Goal: Task Accomplishment & Management: Complete application form

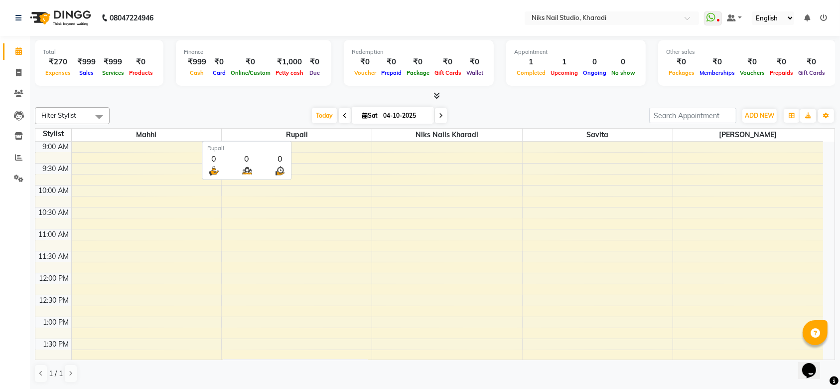
scroll to position [88, 0]
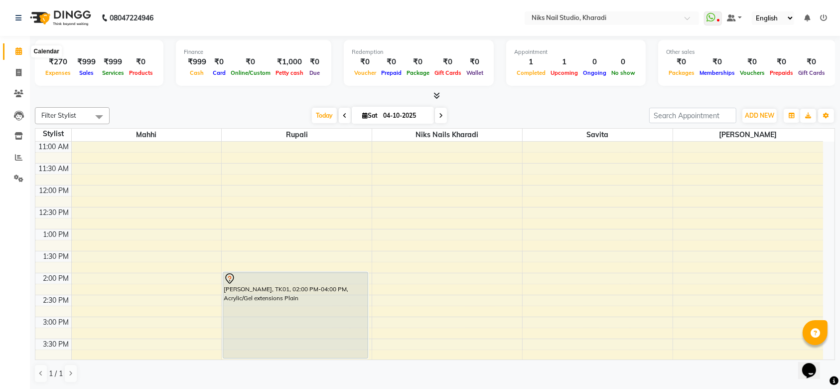
click at [18, 54] on icon at bounding box center [18, 50] width 6 height 7
click at [18, 67] on span at bounding box center [18, 72] width 17 height 11
select select "service"
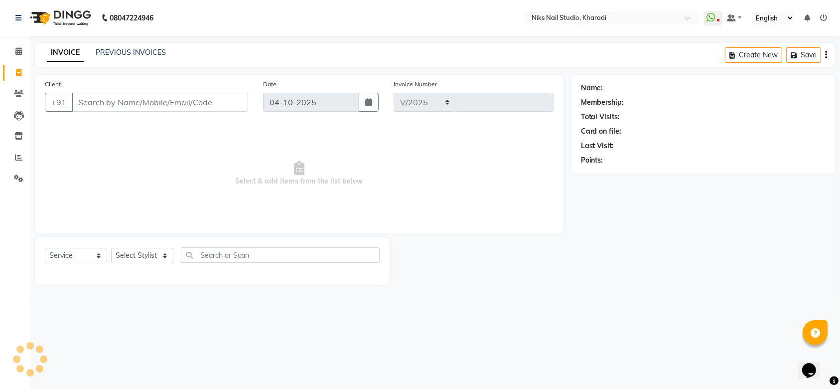
select select "8770"
type input "0066"
click at [17, 54] on icon at bounding box center [18, 50] width 6 height 7
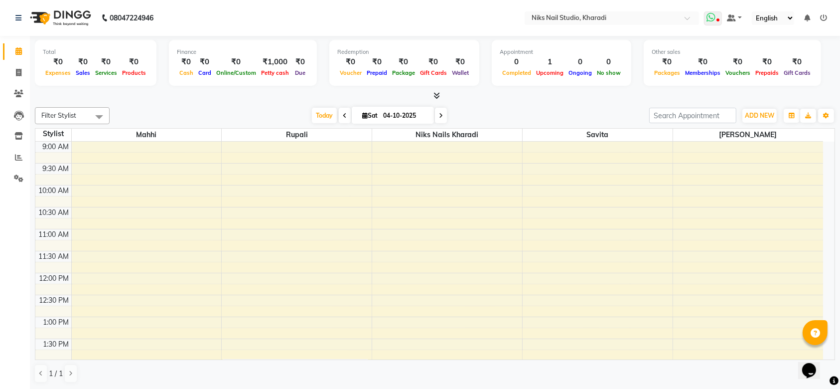
click at [709, 15] on icon at bounding box center [710, 17] width 9 height 10
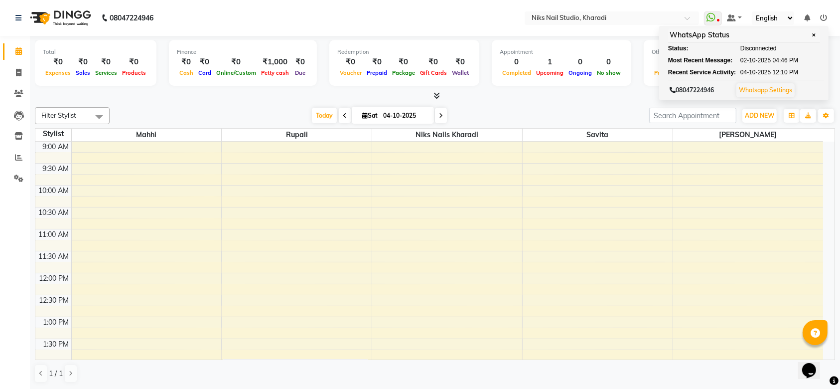
click at [522, 173] on td at bounding box center [447, 168] width 752 height 11
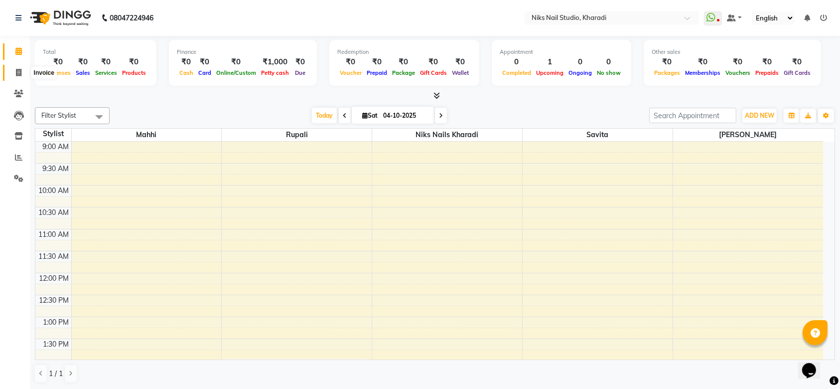
click at [17, 71] on icon at bounding box center [18, 72] width 5 height 7
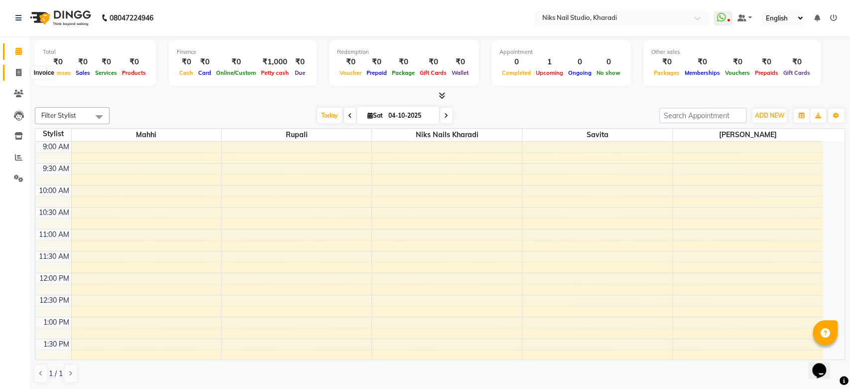
select select "service"
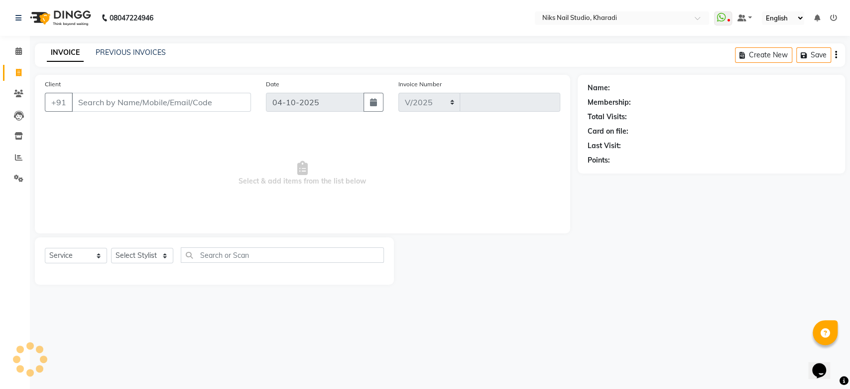
select select "8770"
type input "0066"
click at [156, 106] on input "Client" at bounding box center [161, 102] width 179 height 19
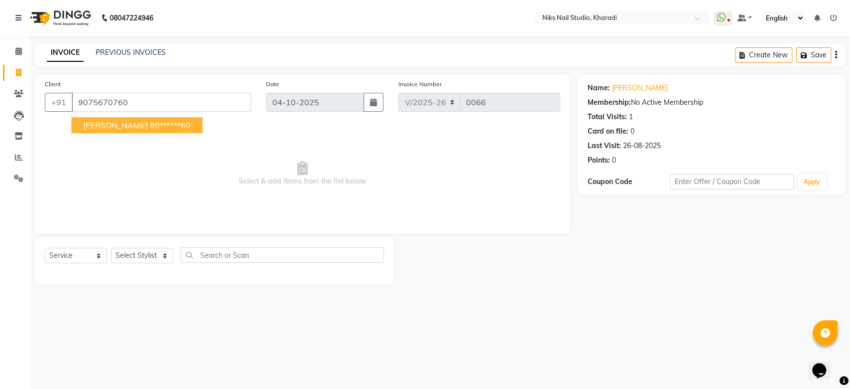
click at [149, 125] on ngb-highlight "90******60" at bounding box center [169, 125] width 41 height 10
type input "90******60"
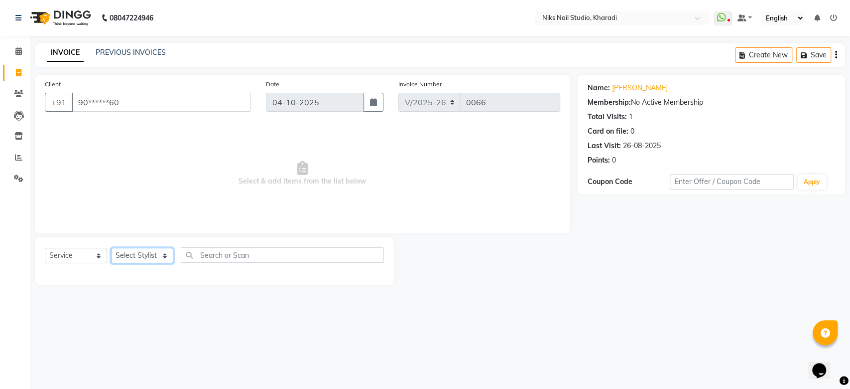
click at [147, 256] on select "Select Stylist Mahhi Niks Nails Kharadi [PERSON_NAME] [PERSON_NAME] Maam Savita…" at bounding box center [142, 255] width 62 height 15
select select "89676"
click at [111, 248] on select "Select Stylist Mahhi Niks Nails Kharadi [PERSON_NAME] [PERSON_NAME] Maam Savita…" at bounding box center [142, 255] width 62 height 15
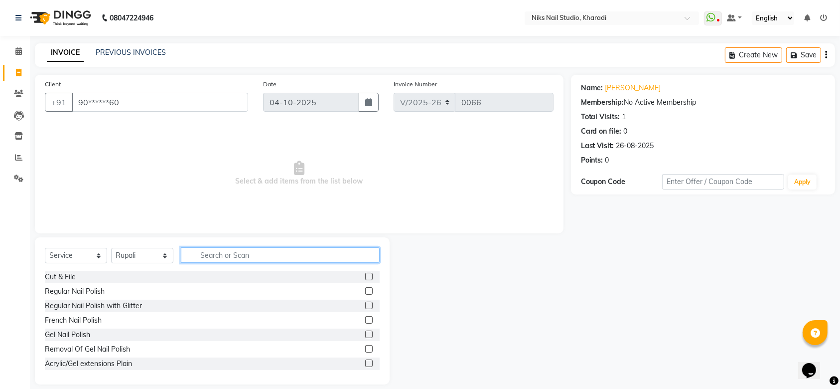
click at [220, 257] on input "text" at bounding box center [280, 254] width 199 height 15
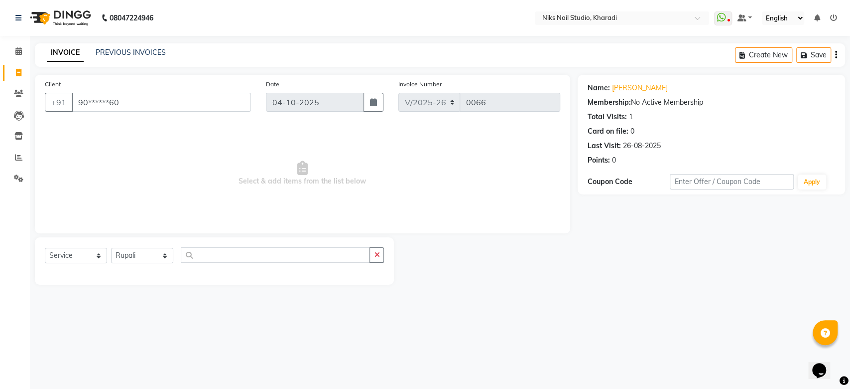
click at [18, 71] on icon at bounding box center [18, 72] width 5 height 7
select select "service"
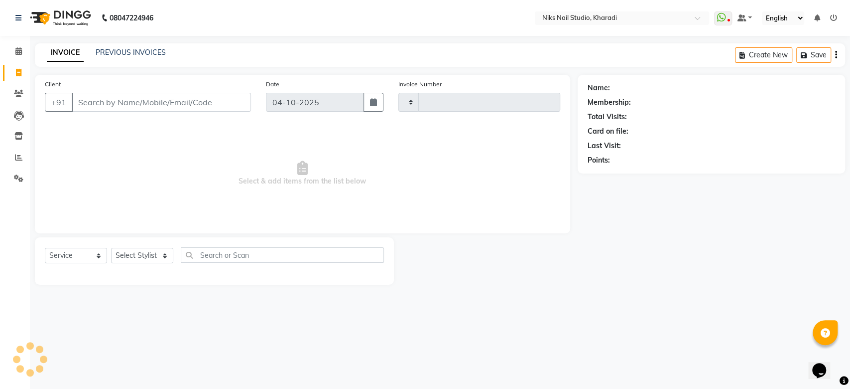
type input "0066"
select select "8770"
click at [119, 104] on input "Client" at bounding box center [161, 102] width 179 height 19
type input "9166552238"
click at [234, 101] on span "Add Client" at bounding box center [225, 102] width 39 height 10
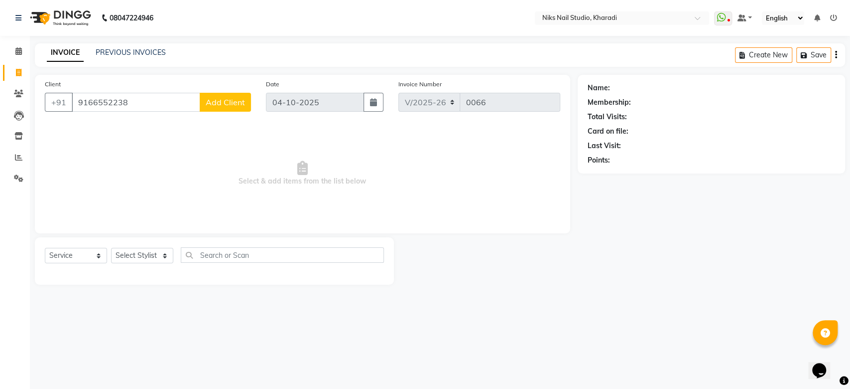
select select "22"
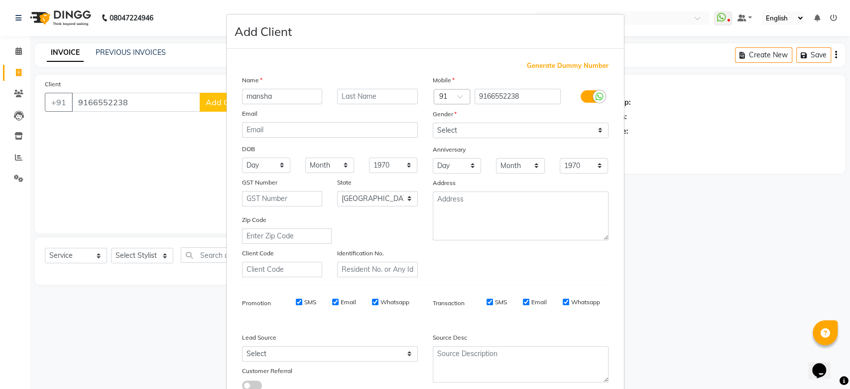
type input "mansha"
click at [354, 98] on input "text" at bounding box center [377, 96] width 81 height 15
type input "Mishra"
click at [245, 98] on input "mansha" at bounding box center [282, 96] width 81 height 15
type input "Mansha"
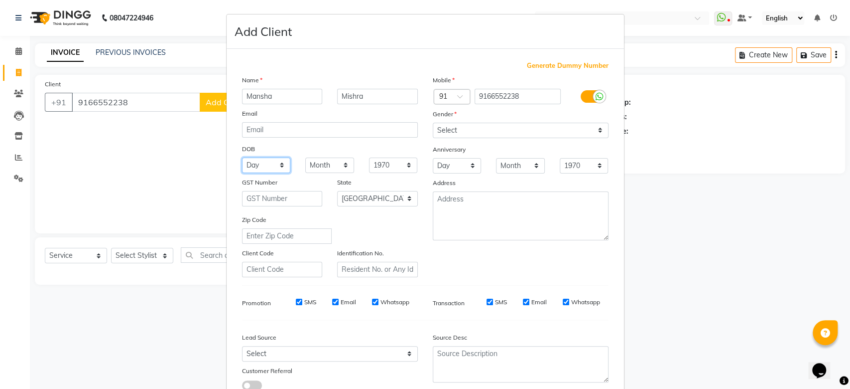
click at [269, 164] on select "Day 01 02 03 04 05 06 07 08 09 10 11 12 13 14 15 16 17 18 19 20 21 22 23 24 25 …" at bounding box center [266, 164] width 49 height 15
select select "18"
click at [323, 168] on select "Month January February March April May June July August September October Novem…" at bounding box center [329, 164] width 49 height 15
select select "07"
click at [305, 157] on select "Month January February March April May June July August September October Novem…" at bounding box center [329, 164] width 49 height 15
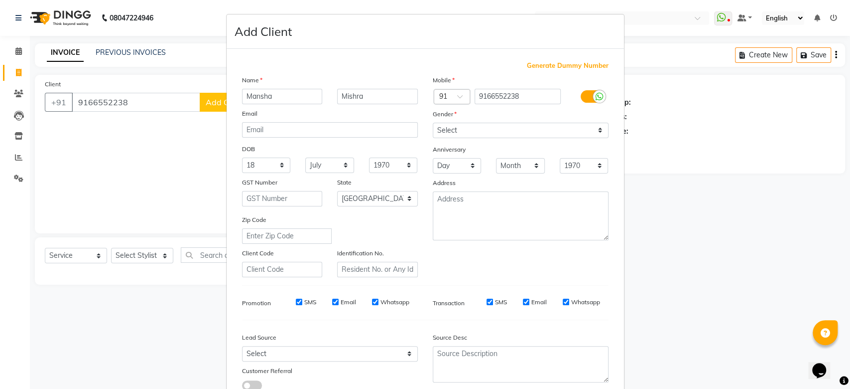
click at [382, 156] on div "DOB" at bounding box center [330, 149] width 191 height 16
click at [382, 161] on select "1940 1941 1942 1943 1944 1945 1946 1947 1948 1949 1950 1951 1952 1953 1954 1955…" at bounding box center [393, 164] width 49 height 15
select select "2003"
click at [369, 157] on select "1940 1941 1942 1943 1944 1945 1946 1947 1948 1949 1950 1951 1952 1953 1954 1955…" at bounding box center [393, 164] width 49 height 15
click at [494, 131] on select "Select [DEMOGRAPHIC_DATA] [DEMOGRAPHIC_DATA] Other Prefer Not To Say" at bounding box center [521, 130] width 176 height 15
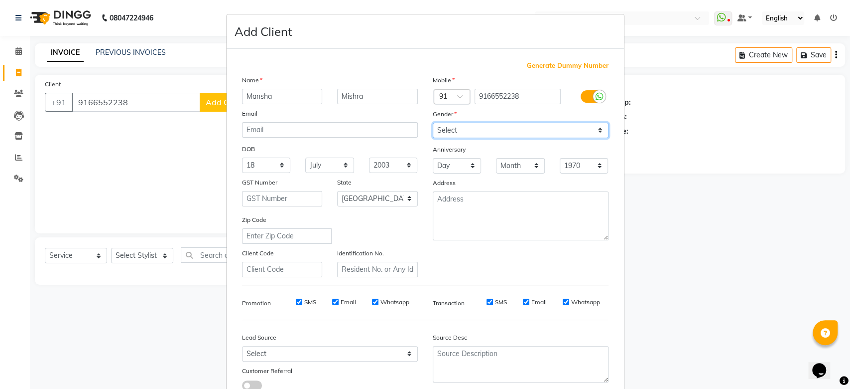
select select "[DEMOGRAPHIC_DATA]"
click at [433, 123] on select "Select [DEMOGRAPHIC_DATA] [DEMOGRAPHIC_DATA] Other Prefer Not To Say" at bounding box center [521, 130] width 176 height 15
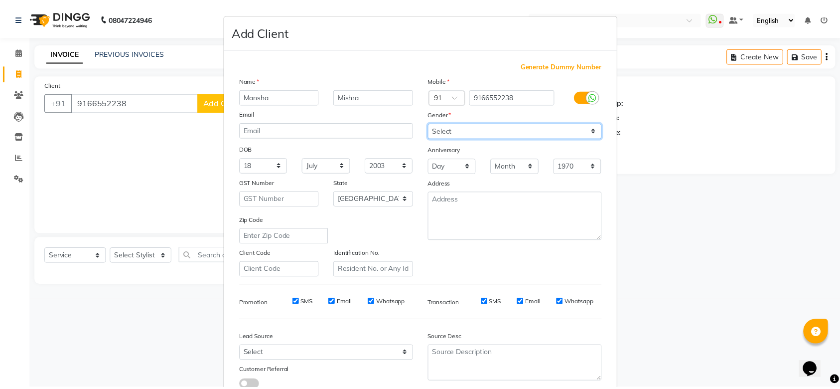
scroll to position [69, 0]
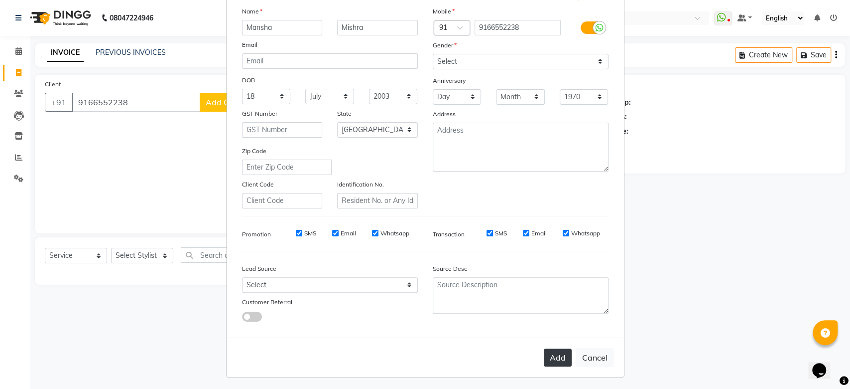
click at [552, 357] on button "Add" at bounding box center [558, 357] width 28 height 18
type input "91******38"
select select
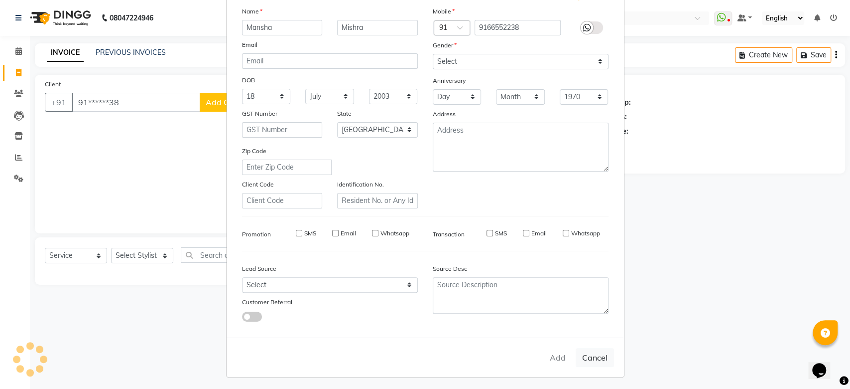
select select "null"
select select
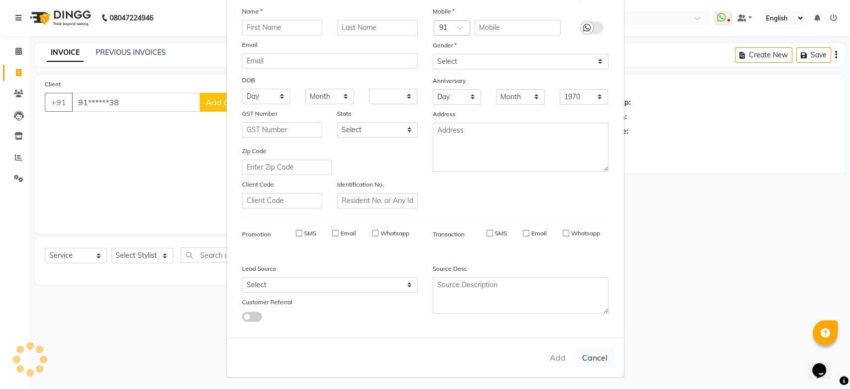
checkbox input "false"
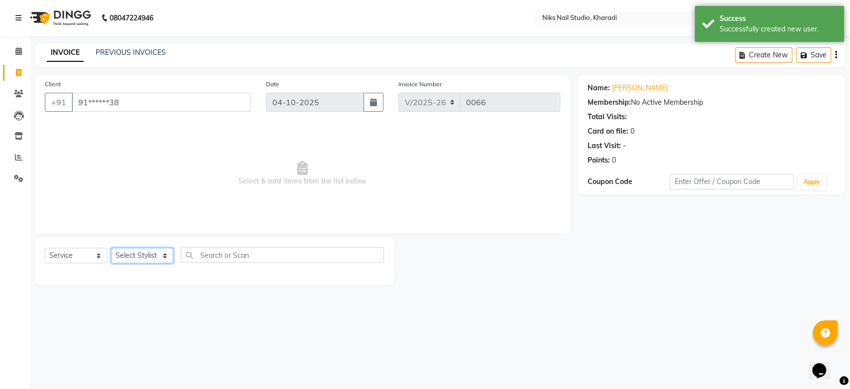
click at [146, 258] on select "Select Stylist Mahhi Niks Nails Kharadi [PERSON_NAME] [PERSON_NAME] Maam Savita…" at bounding box center [142, 255] width 62 height 15
select select "89676"
click at [111, 248] on select "Select Stylist Mahhi Niks Nails Kharadi [PERSON_NAME] [PERSON_NAME] Maam Savita…" at bounding box center [142, 255] width 62 height 15
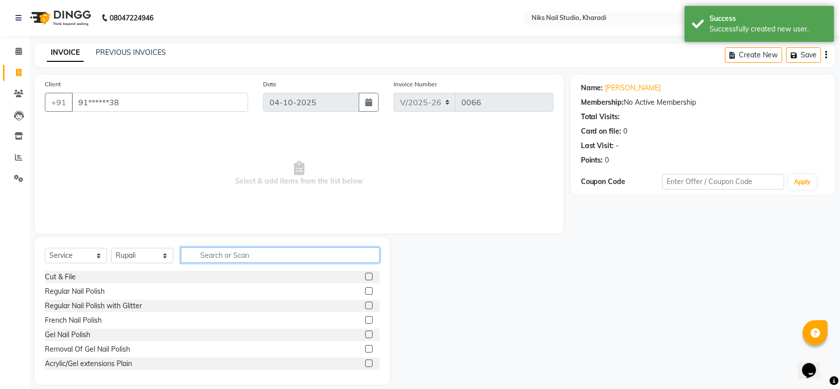
click at [219, 256] on input "text" at bounding box center [280, 254] width 199 height 15
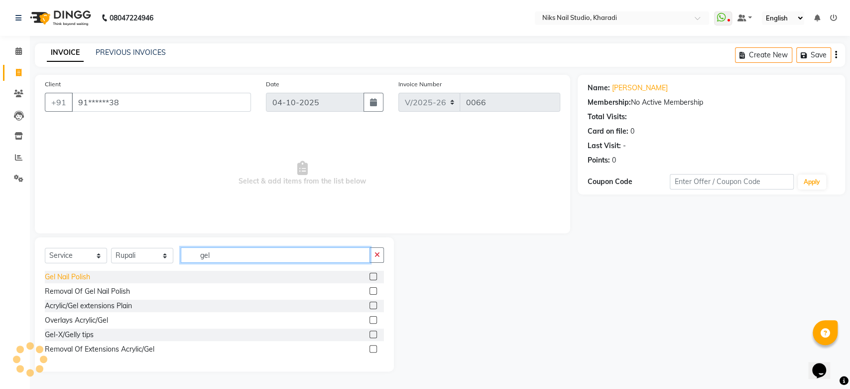
type input "gel"
click at [65, 276] on div "Gel Nail Polish" at bounding box center [67, 277] width 45 height 10
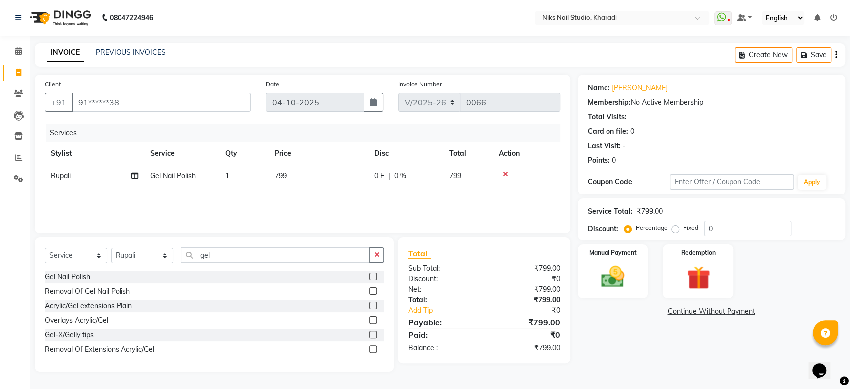
click at [375, 277] on label at bounding box center [373, 276] width 7 height 7
click at [375, 277] on input "checkbox" at bounding box center [373, 277] width 6 height 6
click at [369, 280] on label at bounding box center [368, 276] width 7 height 7
click at [369, 280] on input "checkbox" at bounding box center [368, 277] width 6 height 6
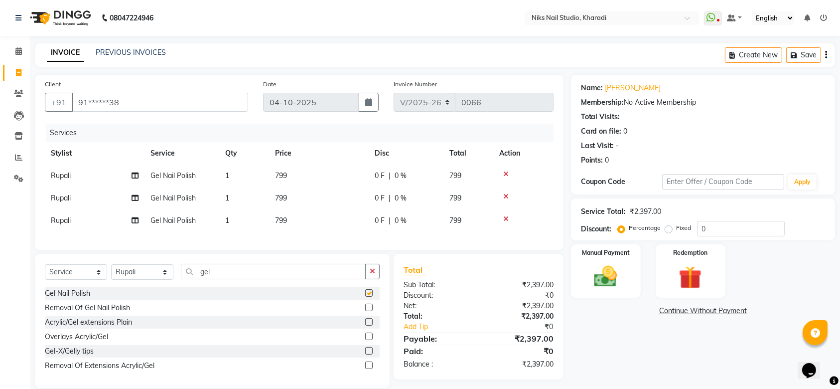
checkbox input "false"
click at [505, 174] on icon at bounding box center [505, 173] width 5 height 7
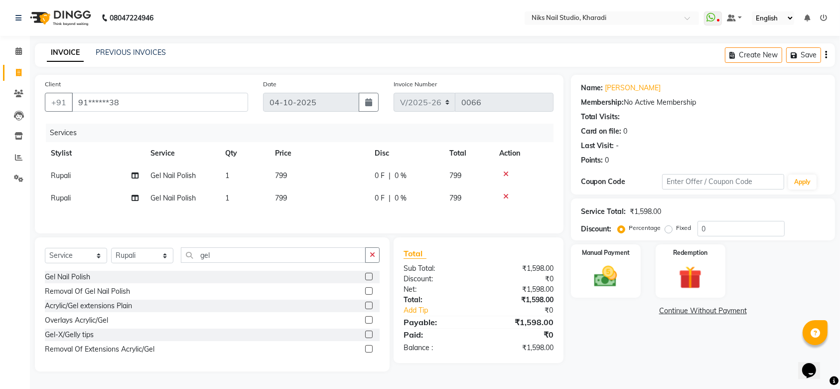
click at [505, 174] on icon at bounding box center [505, 173] width 5 height 7
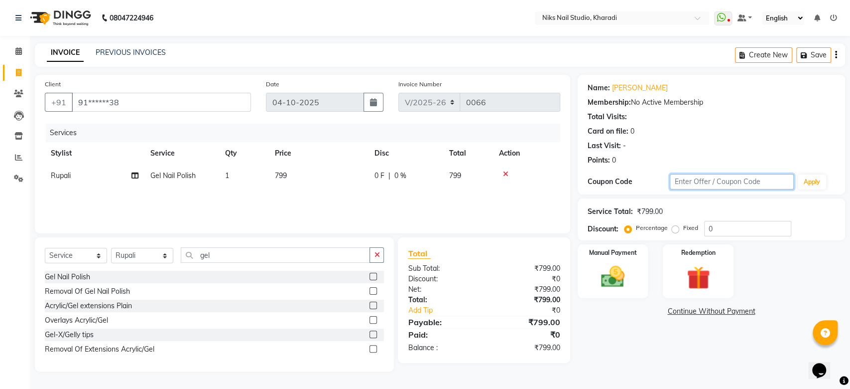
click at [709, 186] on input "text" at bounding box center [732, 181] width 124 height 15
type input "3"
click at [718, 226] on input "0" at bounding box center [747, 228] width 87 height 15
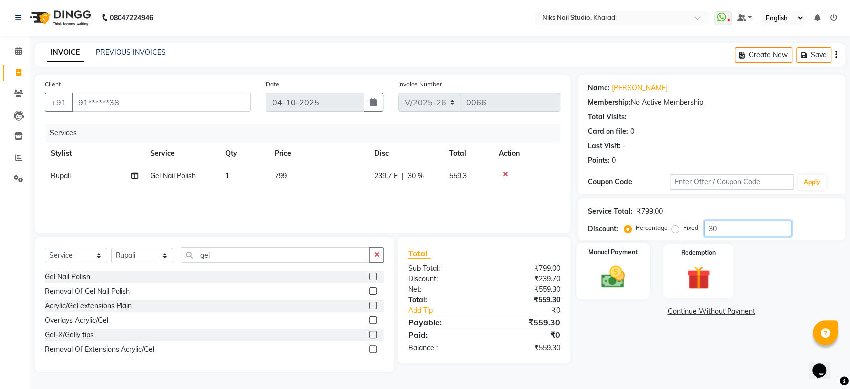
type input "30"
click at [618, 279] on img at bounding box center [612, 277] width 39 height 28
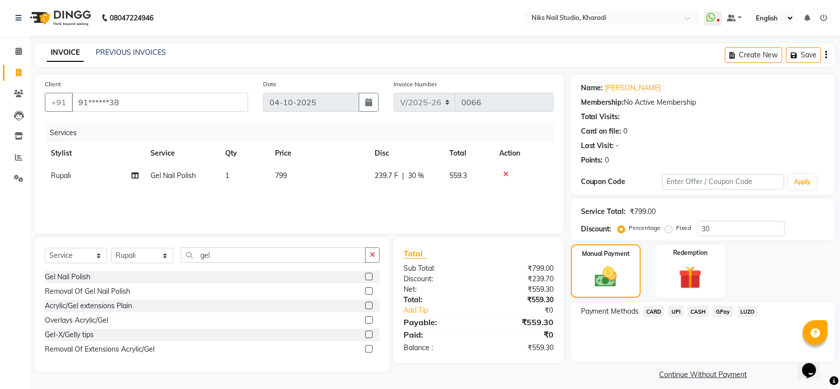
click at [676, 311] on span "UPI" at bounding box center [675, 310] width 15 height 11
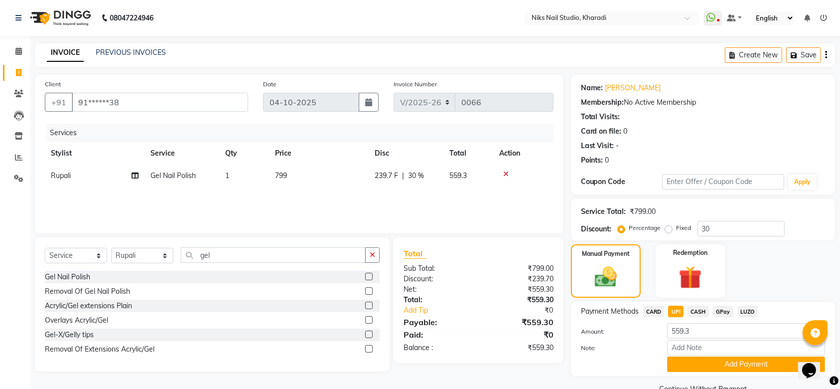
click at [726, 310] on span "GPay" at bounding box center [723, 310] width 20 height 11
click at [704, 359] on button "Add Payment" at bounding box center [746, 363] width 158 height 15
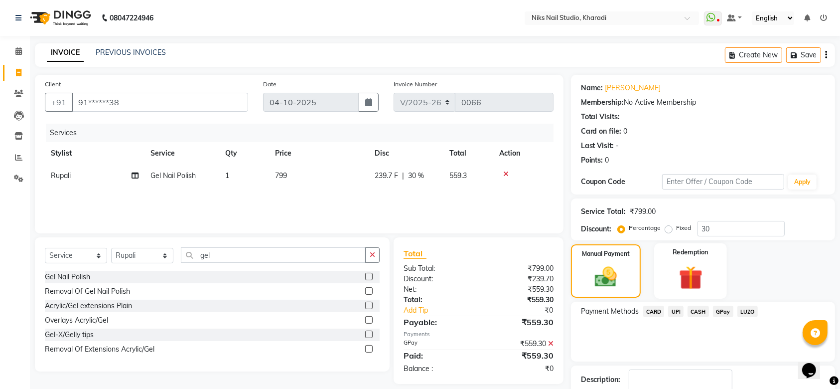
scroll to position [64, 0]
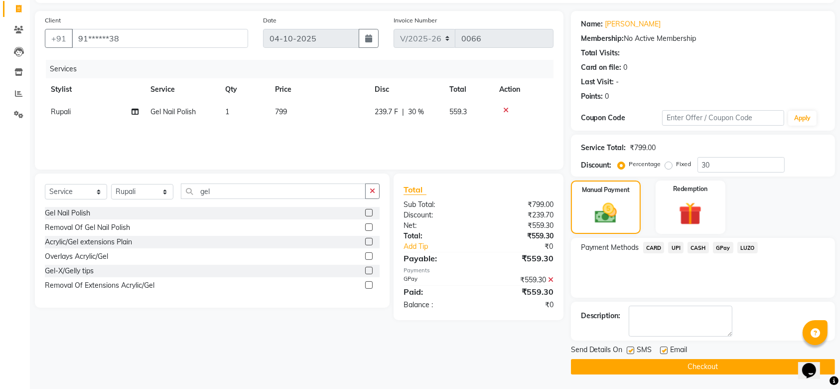
click at [636, 365] on button "Checkout" at bounding box center [703, 366] width 264 height 15
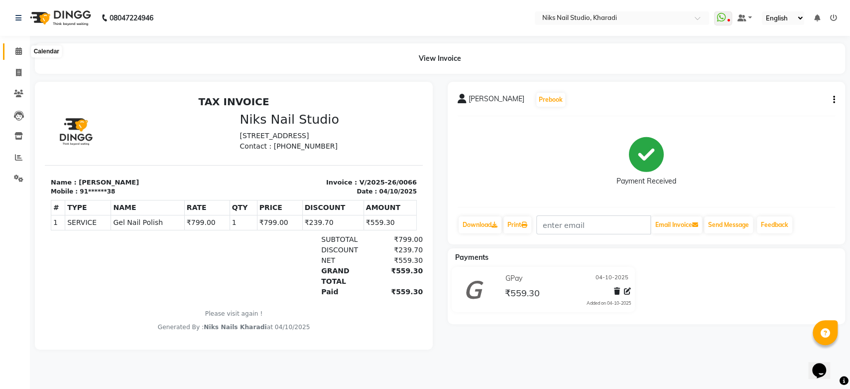
click at [19, 54] on icon at bounding box center [18, 50] width 6 height 7
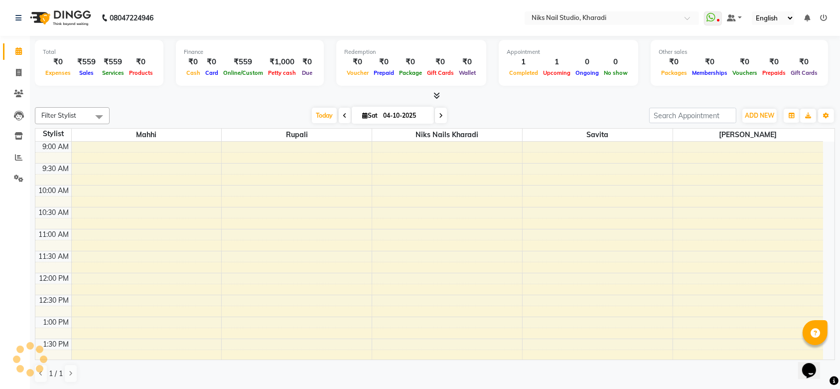
scroll to position [330, 0]
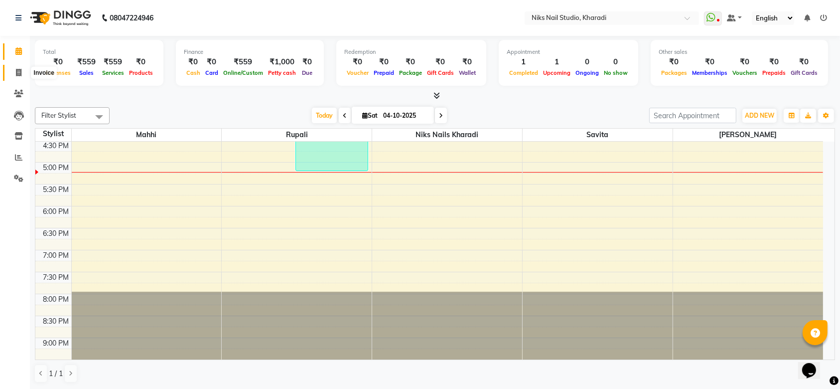
click at [17, 74] on icon at bounding box center [18, 72] width 5 height 7
select select "service"
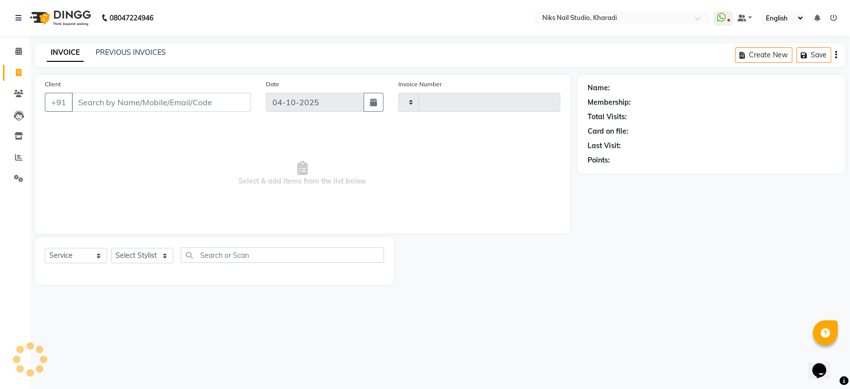
type input "0067"
select select "8770"
click at [105, 110] on input "Client" at bounding box center [161, 102] width 179 height 19
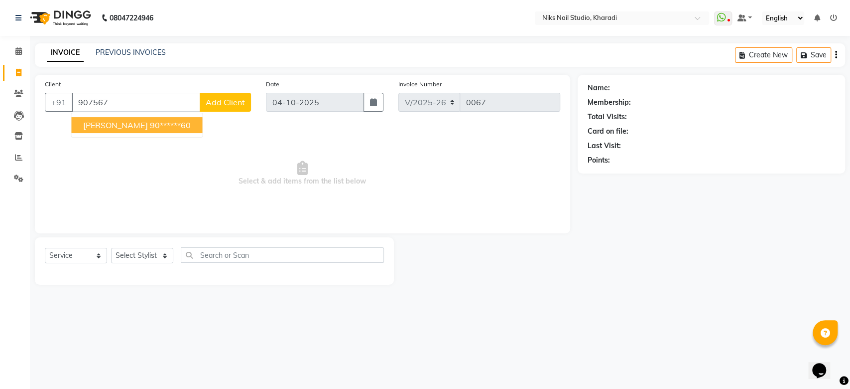
click at [99, 127] on span "[PERSON_NAME]" at bounding box center [115, 125] width 64 height 10
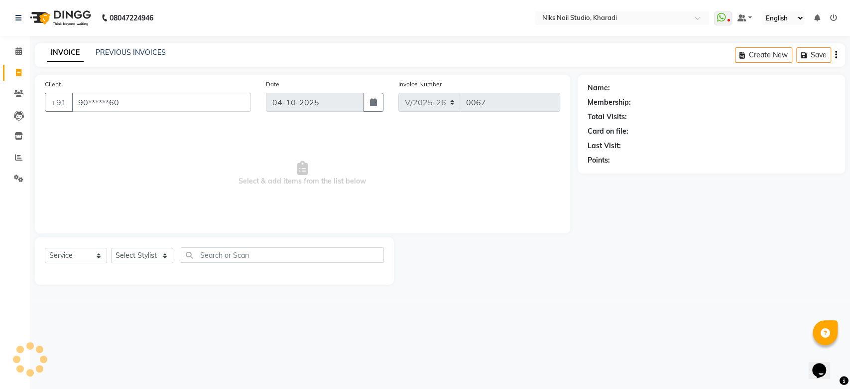
type input "90******60"
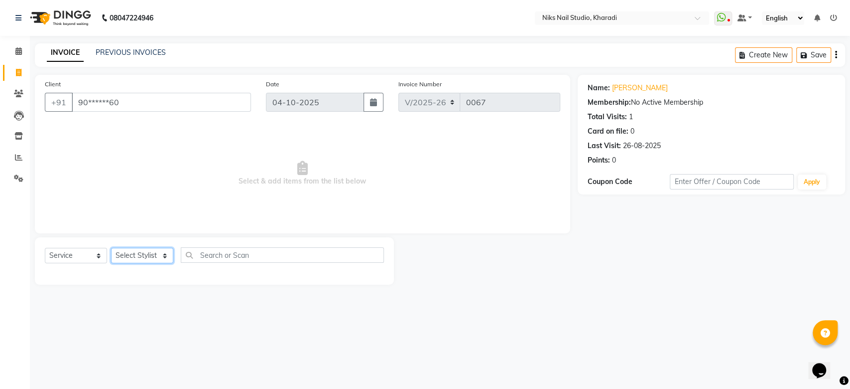
click at [125, 261] on select "Select Stylist Mahhi Niks Nails Kharadi [PERSON_NAME] [PERSON_NAME] Maam Savita…" at bounding box center [142, 255] width 62 height 15
select select "89676"
click at [111, 248] on select "Select Stylist Mahhi Niks Nails Kharadi [PERSON_NAME] [PERSON_NAME] Maam Savita…" at bounding box center [142, 255] width 62 height 15
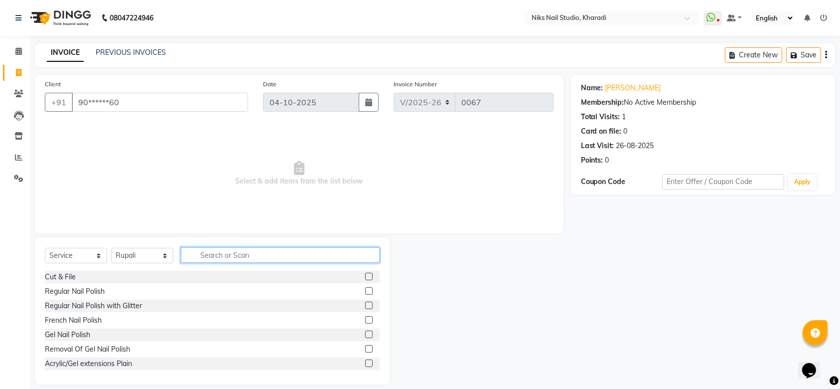
click at [228, 256] on input "text" at bounding box center [280, 254] width 199 height 15
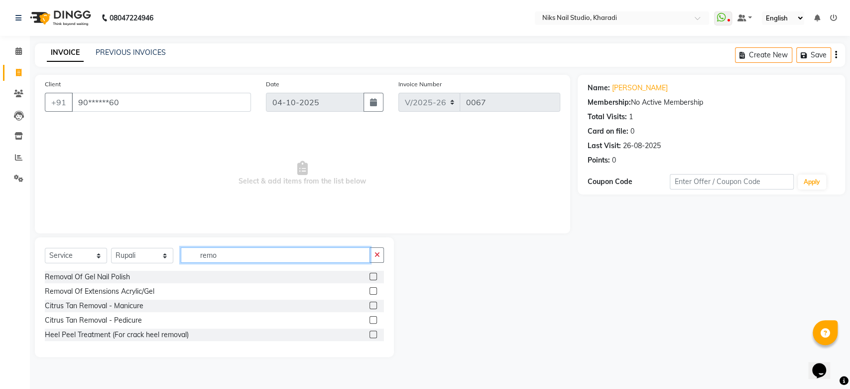
type input "remo"
click at [375, 277] on label at bounding box center [373, 276] width 7 height 7
click at [375, 277] on input "checkbox" at bounding box center [373, 277] width 6 height 6
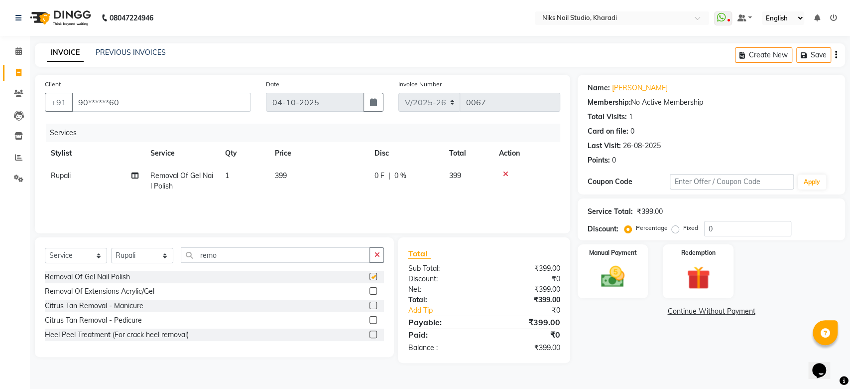
checkbox input "false"
click at [276, 258] on input "remo" at bounding box center [275, 254] width 189 height 15
type input "r"
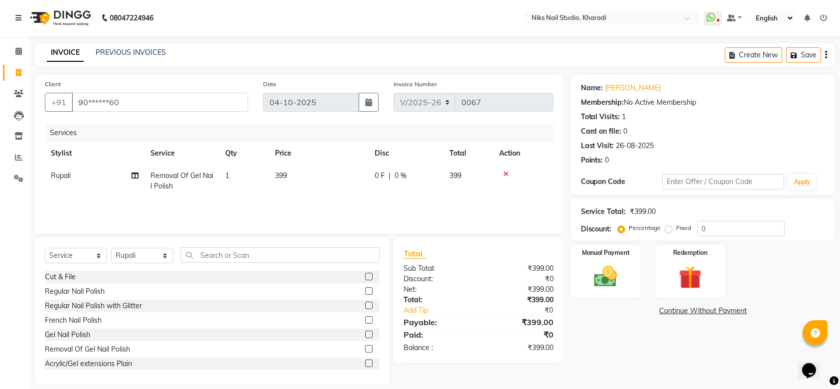
click at [507, 172] on icon at bounding box center [505, 173] width 5 height 7
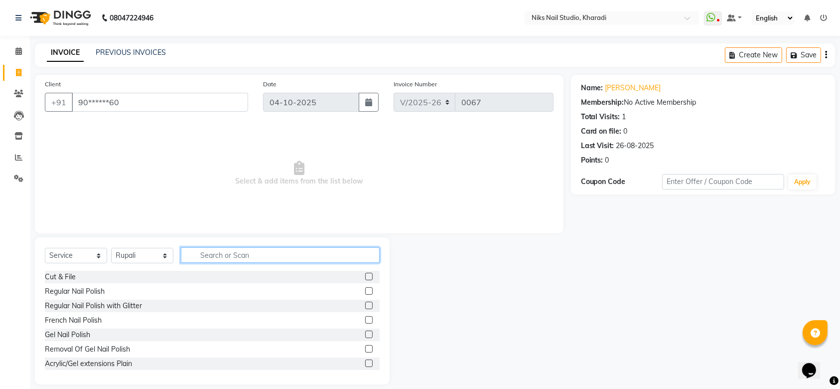
click at [274, 254] on input "text" at bounding box center [280, 254] width 199 height 15
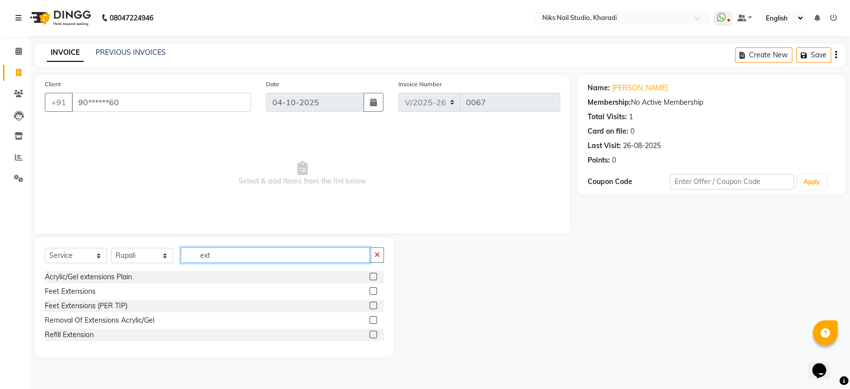
type input "ext"
click at [376, 318] on label at bounding box center [373, 319] width 7 height 7
click at [376, 318] on input "checkbox" at bounding box center [373, 320] width 6 height 6
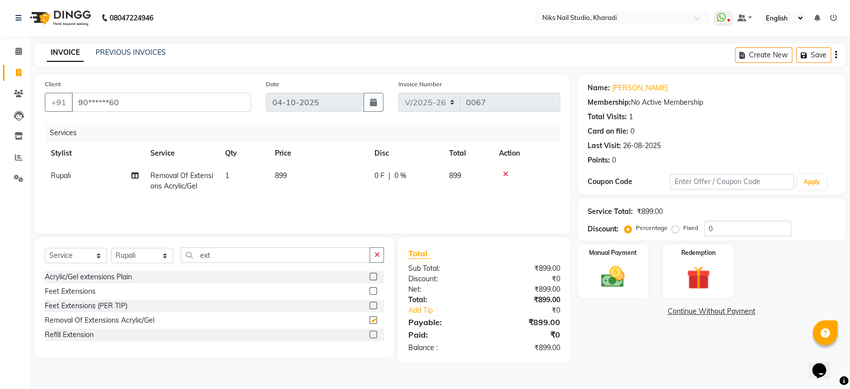
checkbox input "false"
click at [227, 257] on input "ext" at bounding box center [275, 254] width 189 height 15
type input "e"
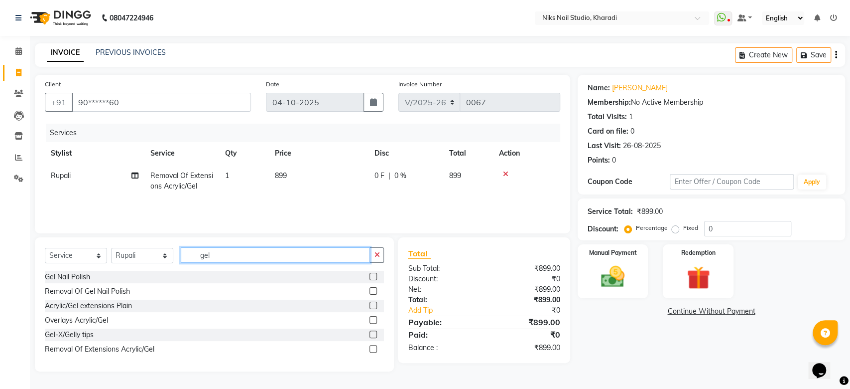
type input "gel"
click at [372, 276] on label at bounding box center [373, 276] width 7 height 7
click at [372, 276] on input "checkbox" at bounding box center [373, 277] width 6 height 6
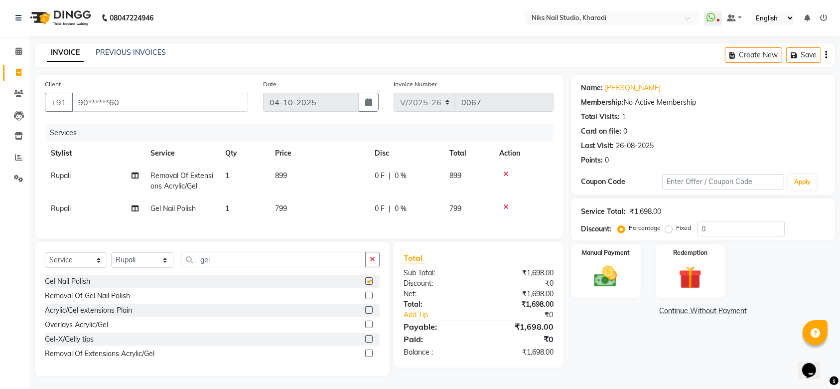
checkbox input "false"
click at [239, 267] on input "gel" at bounding box center [273, 259] width 185 height 15
type input "g"
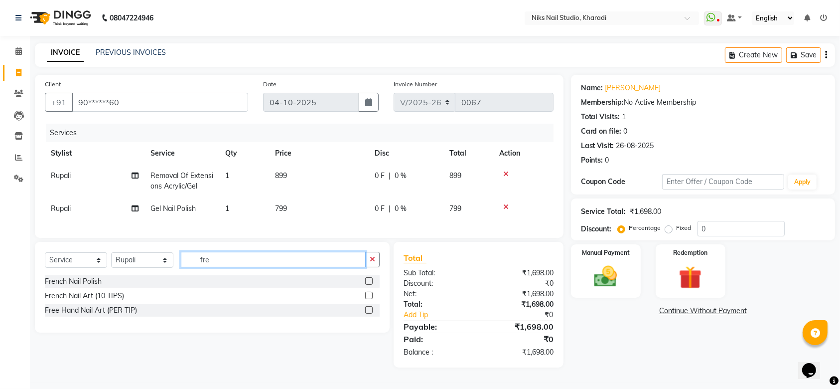
type input "fre"
click at [366, 299] on label at bounding box center [368, 294] width 7 height 7
click at [366, 299] on input "checkbox" at bounding box center [368, 295] width 6 height 6
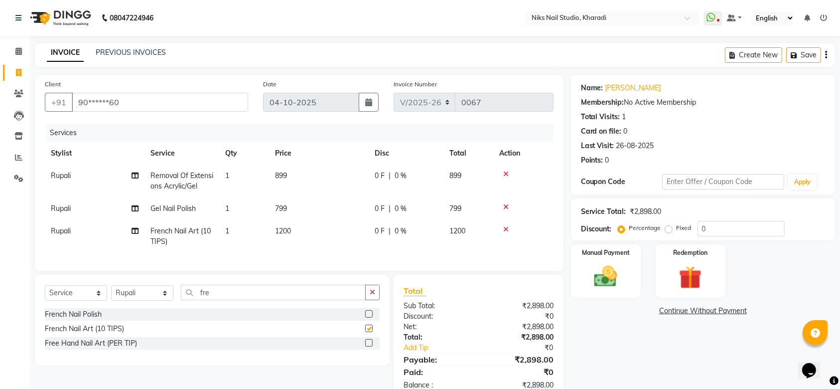
checkbox input "false"
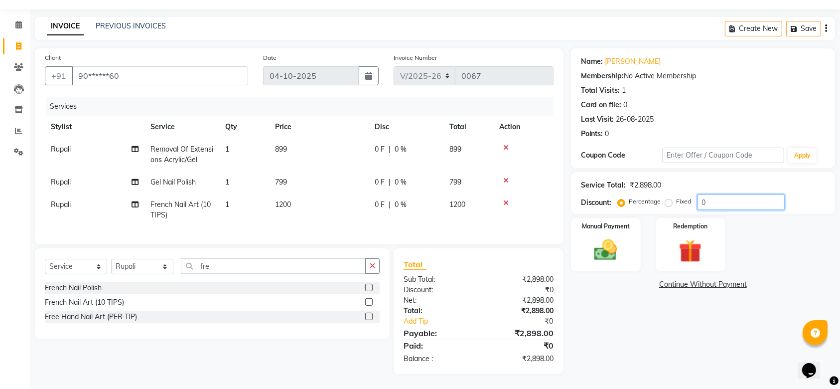
click at [729, 195] on input "0" at bounding box center [740, 201] width 87 height 15
click at [621, 285] on div "Name: [PERSON_NAME] Membership: No Active Membership Total Visits: 1 Card on fi…" at bounding box center [707, 210] width 272 height 325
click at [729, 194] on input "30" at bounding box center [740, 201] width 87 height 15
click at [743, 194] on input "30" at bounding box center [740, 201] width 87 height 15
type input "3"
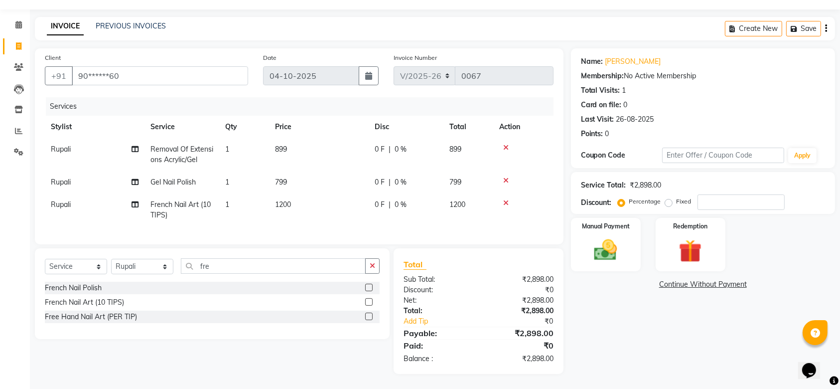
click at [368, 315] on label at bounding box center [368, 315] width 7 height 7
click at [368, 315] on input "checkbox" at bounding box center [368, 316] width 6 height 6
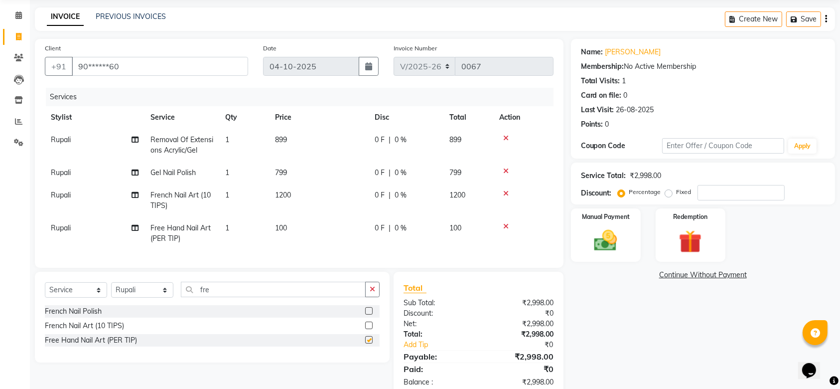
checkbox input "false"
click at [506, 194] on icon at bounding box center [505, 193] width 5 height 7
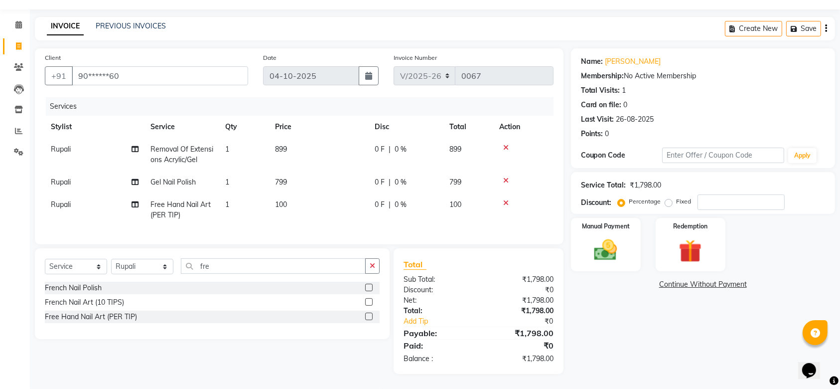
click at [508, 199] on icon at bounding box center [505, 202] width 5 height 7
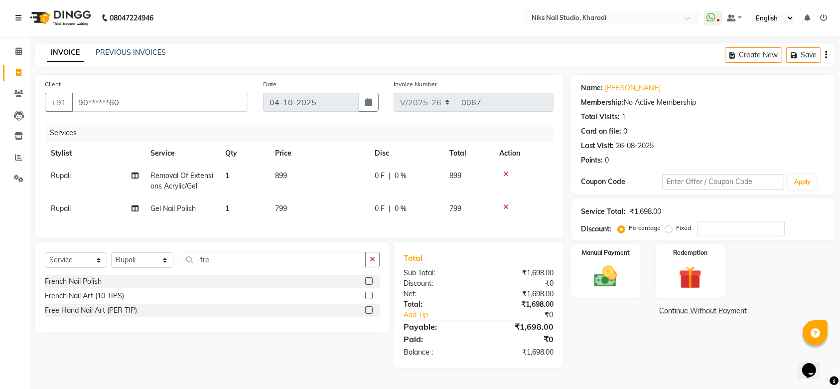
click at [370, 284] on label at bounding box center [368, 280] width 7 height 7
click at [370, 284] on input "checkbox" at bounding box center [368, 281] width 6 height 6
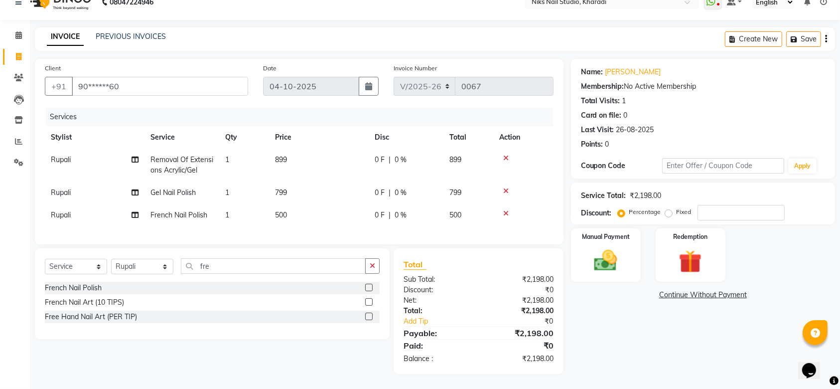
checkbox input "false"
click at [722, 205] on input "number" at bounding box center [740, 212] width 87 height 15
type input "30"
click at [677, 207] on label "Fixed" at bounding box center [684, 211] width 15 height 9
click at [670, 208] on input "Fixed" at bounding box center [670, 211] width 7 height 7
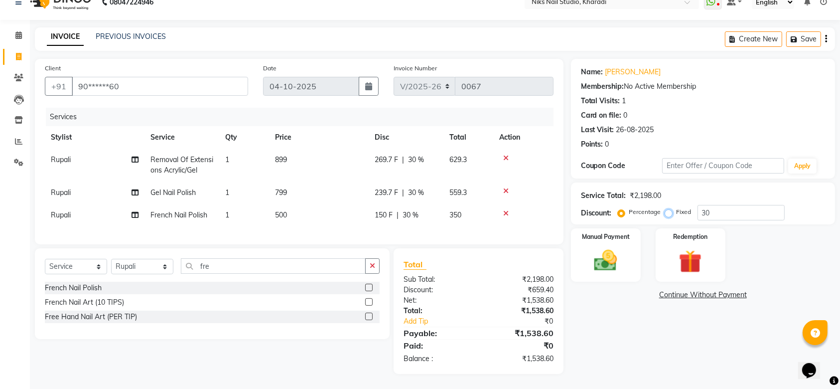
radio input "true"
click at [723, 210] on input "30" at bounding box center [740, 212] width 87 height 15
click at [730, 205] on input "30" at bounding box center [740, 212] width 87 height 15
type input "3"
click at [721, 205] on input "number" at bounding box center [740, 212] width 87 height 15
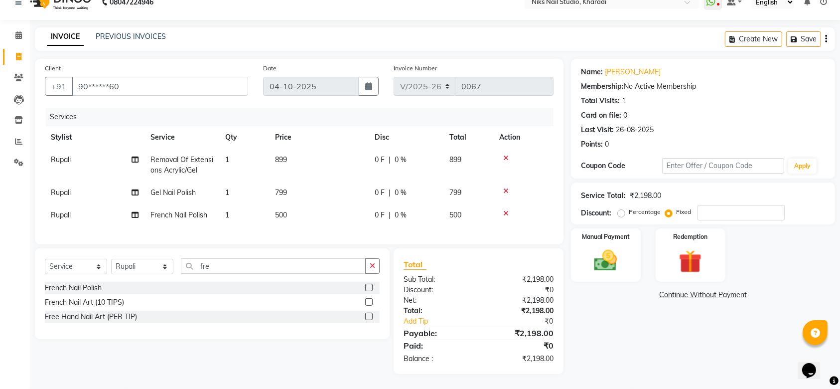
click at [507, 210] on icon at bounding box center [505, 213] width 5 height 7
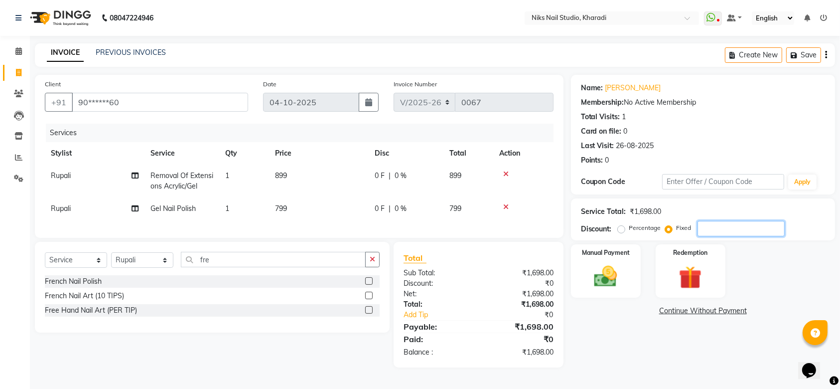
click at [723, 227] on input "number" at bounding box center [740, 228] width 87 height 15
type input "30"
click at [629, 225] on label "Percentage" at bounding box center [645, 227] width 32 height 9
click at [621, 225] on input "Percentage" at bounding box center [623, 227] width 7 height 7
radio input "true"
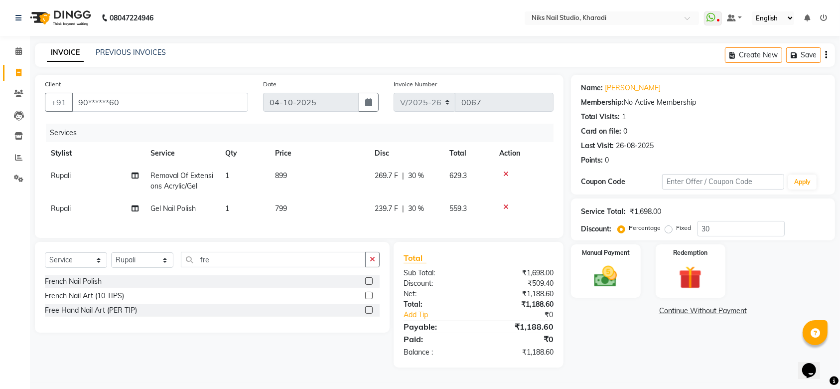
click at [369, 284] on label at bounding box center [368, 280] width 7 height 7
click at [369, 284] on input "checkbox" at bounding box center [368, 281] width 6 height 6
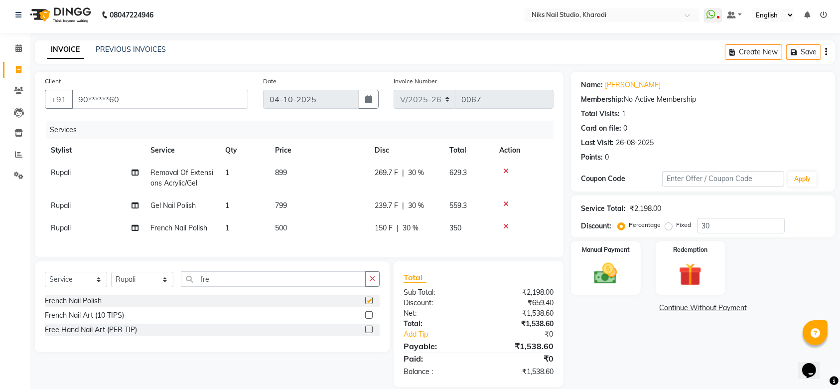
checkbox input "false"
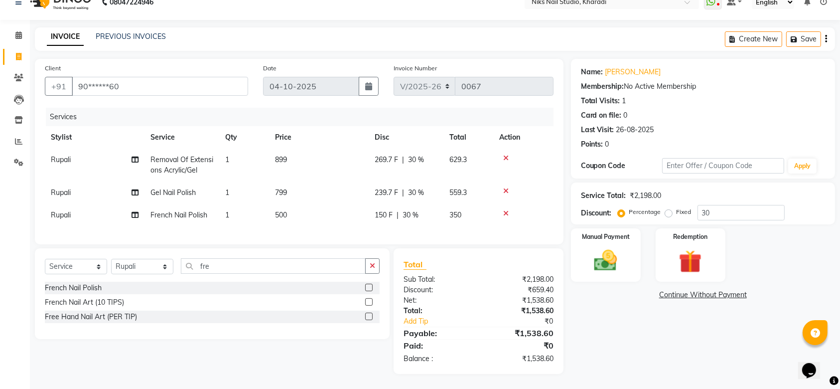
click at [458, 210] on span "350" at bounding box center [455, 214] width 12 height 9
select select "89676"
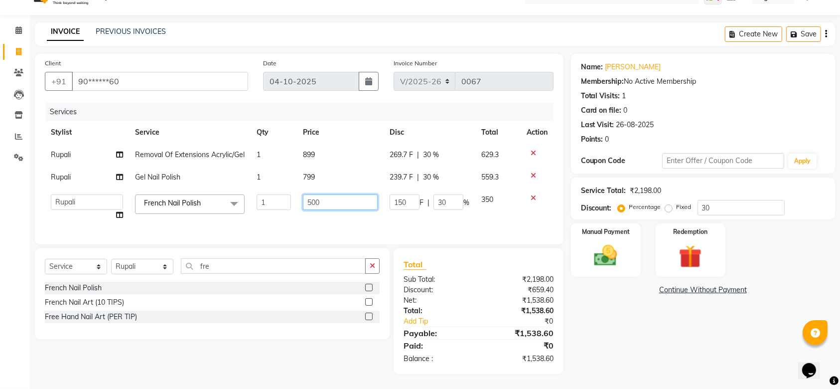
click at [335, 209] on input "500" at bounding box center [340, 201] width 75 height 15
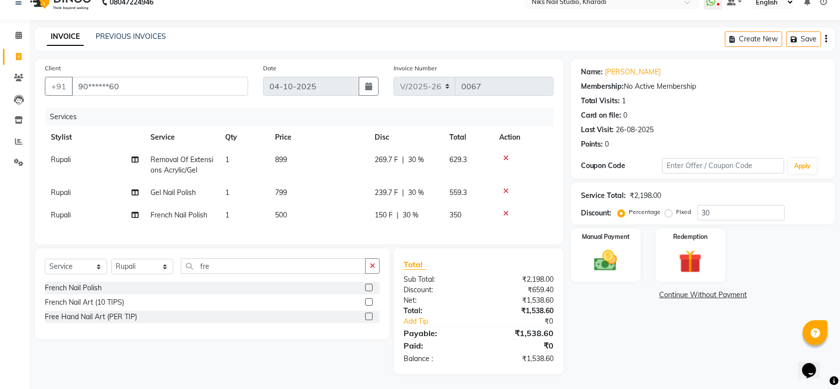
click at [409, 210] on span "30 %" at bounding box center [411, 215] width 16 height 10
select select "89676"
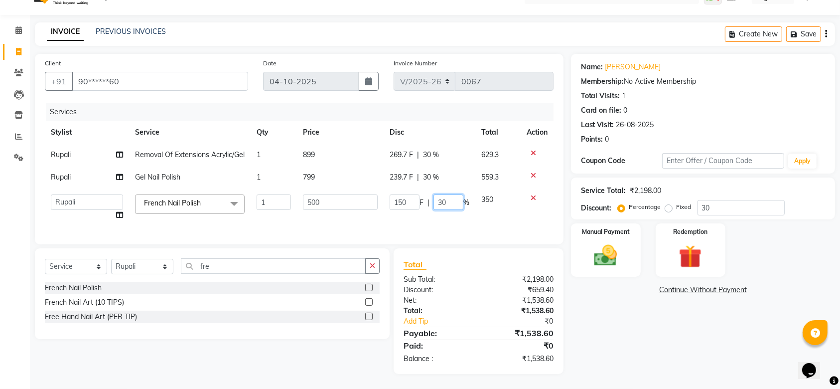
click at [448, 210] on input "30" at bounding box center [448, 201] width 30 height 15
type input "3"
type input "0"
click at [479, 237] on div "Client +91 90******60 Date [DATE] Invoice Number V/2025 V/[PHONE_NUMBER] Servic…" at bounding box center [299, 149] width 529 height 190
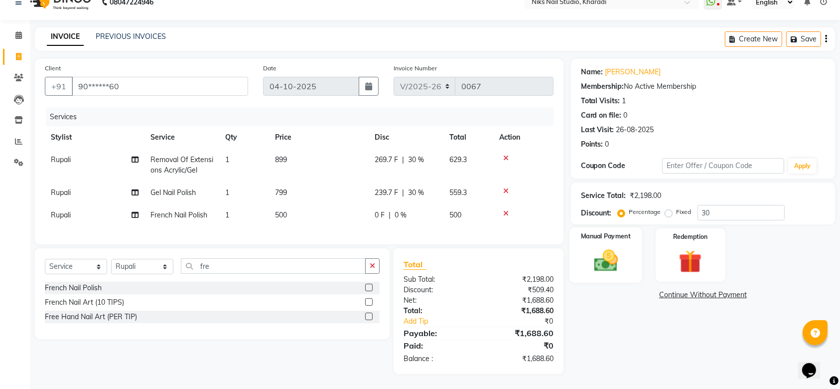
click at [619, 247] on img at bounding box center [605, 260] width 39 height 27
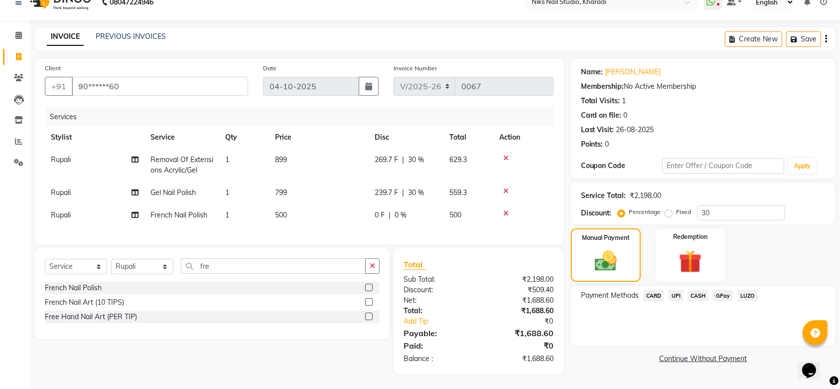
click at [725, 289] on span "GPay" at bounding box center [723, 294] width 20 height 11
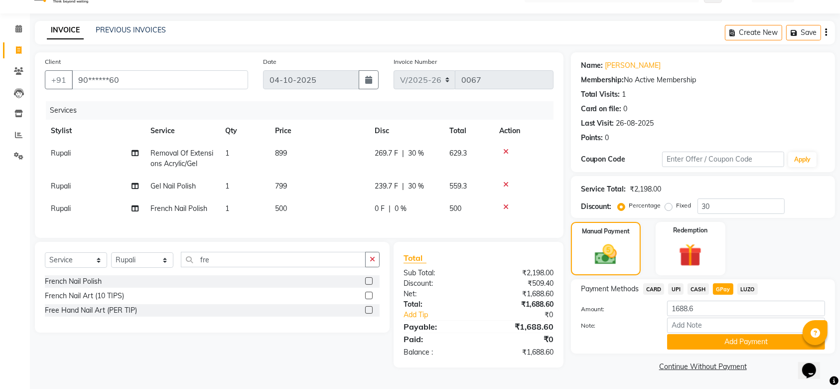
click at [650, 286] on span "CARD" at bounding box center [653, 288] width 21 height 11
click at [709, 340] on button "Add Payment" at bounding box center [746, 341] width 158 height 15
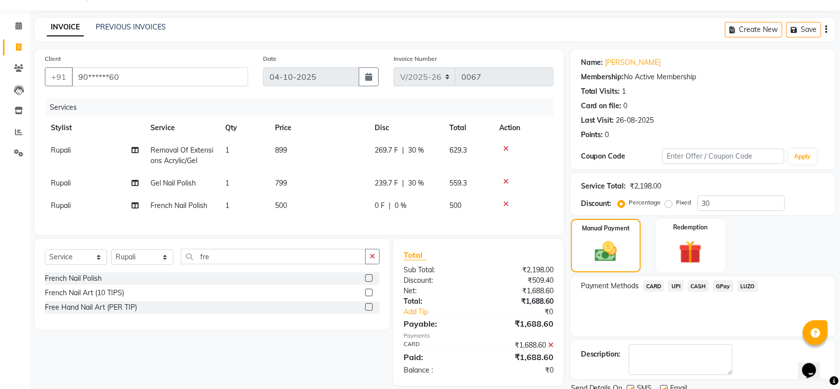
scroll to position [64, 0]
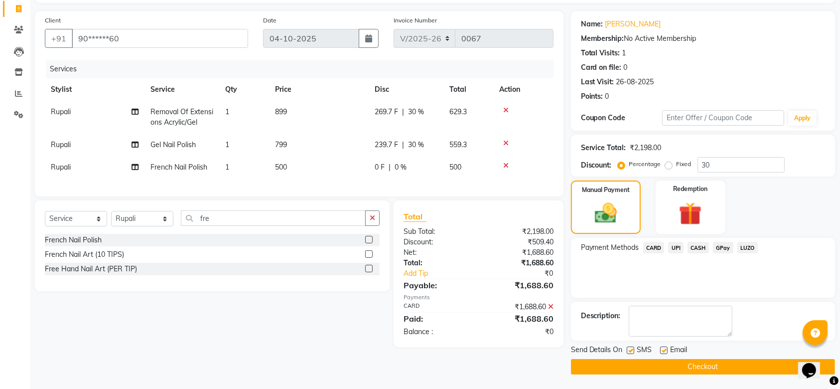
click at [692, 368] on button "Checkout" at bounding box center [703, 366] width 264 height 15
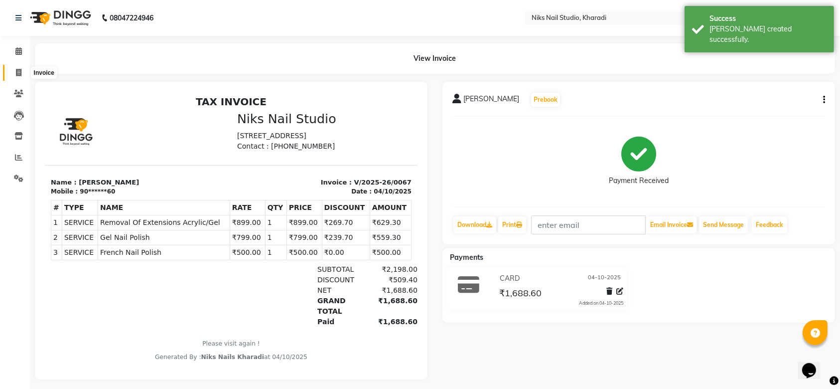
click at [21, 73] on icon at bounding box center [18, 72] width 5 height 7
select select "service"
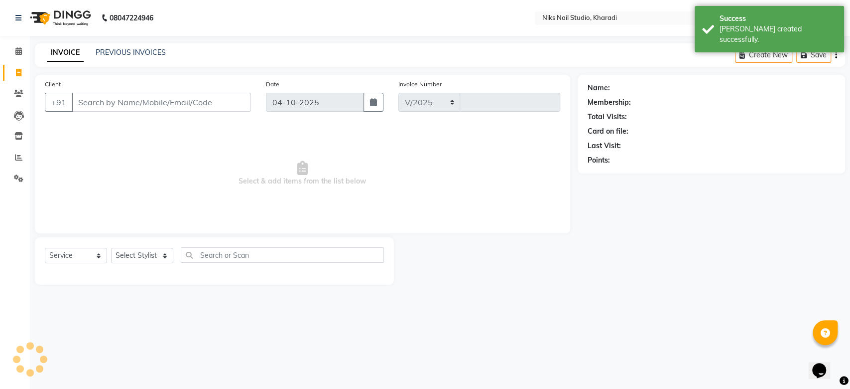
select select "8770"
type input "0068"
click at [133, 98] on input "Client" at bounding box center [161, 102] width 179 height 19
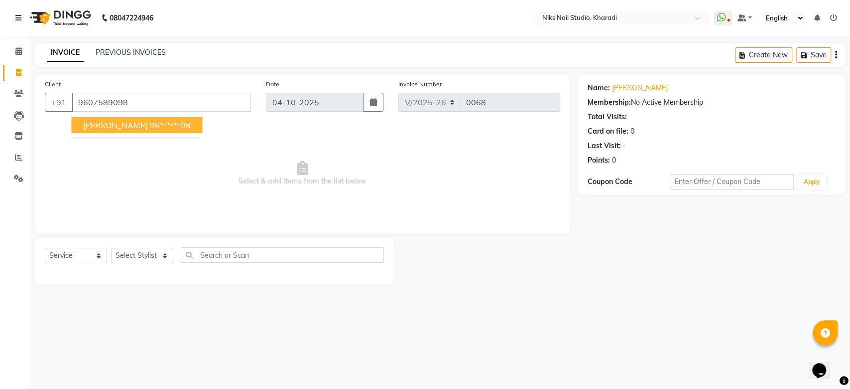
click at [120, 128] on span "[PERSON_NAME]" at bounding box center [115, 125] width 64 height 10
type input "96******98"
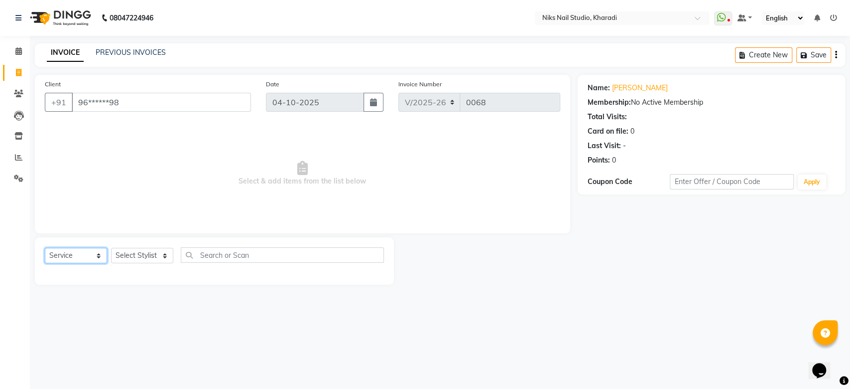
click at [78, 258] on select "Select Service Product Membership Package Voucher Prepaid Gift Card" at bounding box center [76, 255] width 62 height 15
click at [180, 149] on span "Select & add items from the list below" at bounding box center [303, 174] width 516 height 100
click at [141, 256] on select "Select Stylist Mahhi Niks Nails Kharadi [PERSON_NAME] [PERSON_NAME] Maam Savita…" at bounding box center [142, 255] width 62 height 15
select select "89676"
click at [111, 248] on select "Select Stylist Mahhi Niks Nails Kharadi [PERSON_NAME] [PERSON_NAME] Maam Savita…" at bounding box center [142, 255] width 62 height 15
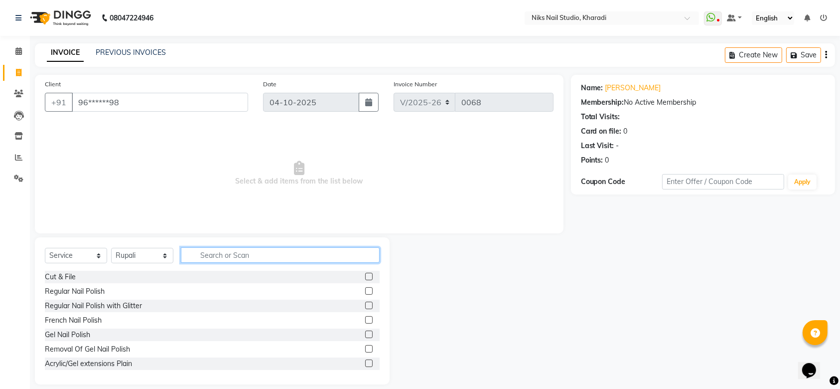
click at [252, 252] on input "text" at bounding box center [280, 254] width 199 height 15
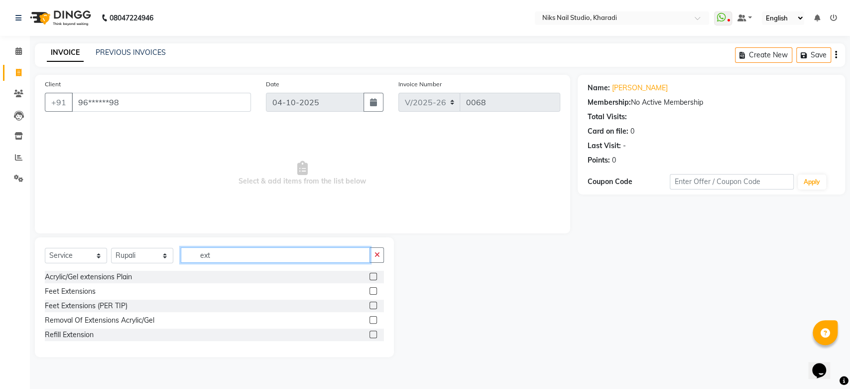
type input "ext"
click at [374, 275] on label at bounding box center [373, 276] width 7 height 7
click at [374, 275] on input "checkbox" at bounding box center [373, 277] width 6 height 6
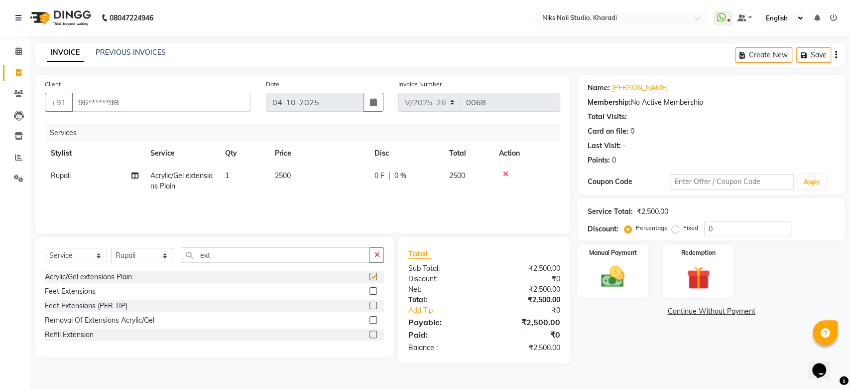
checkbox input "false"
click at [291, 257] on input "ext" at bounding box center [275, 254] width 189 height 15
type input "e"
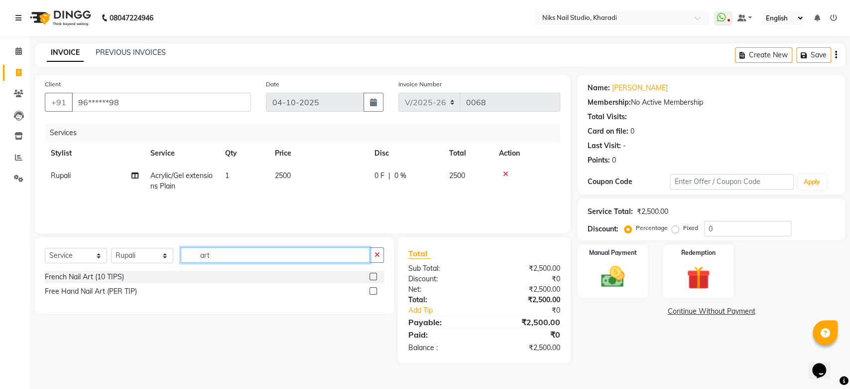
type input "art"
click at [372, 291] on label at bounding box center [373, 290] width 7 height 7
click at [372, 291] on input "checkbox" at bounding box center [373, 291] width 6 height 6
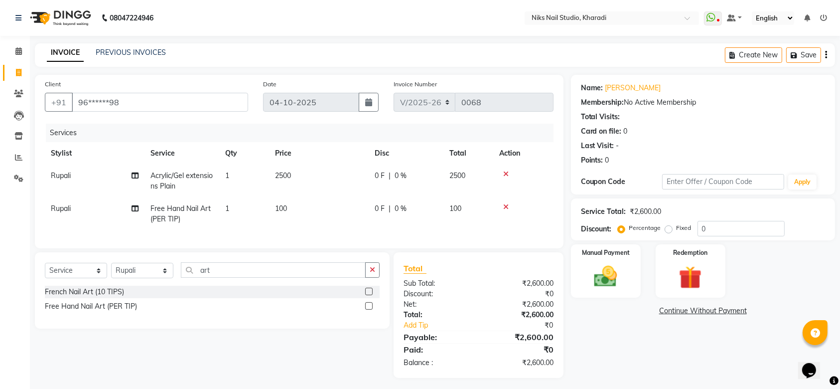
click at [367, 309] on label at bounding box center [368, 305] width 7 height 7
click at [367, 309] on input "checkbox" at bounding box center [368, 306] width 6 height 6
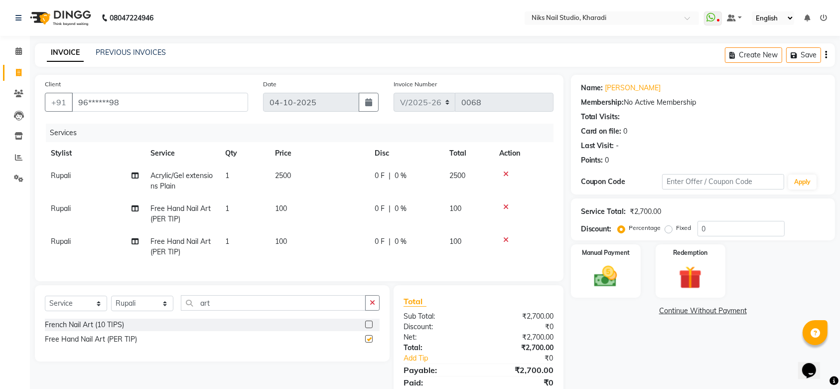
checkbox input "false"
click at [730, 230] on input "0" at bounding box center [740, 228] width 87 height 15
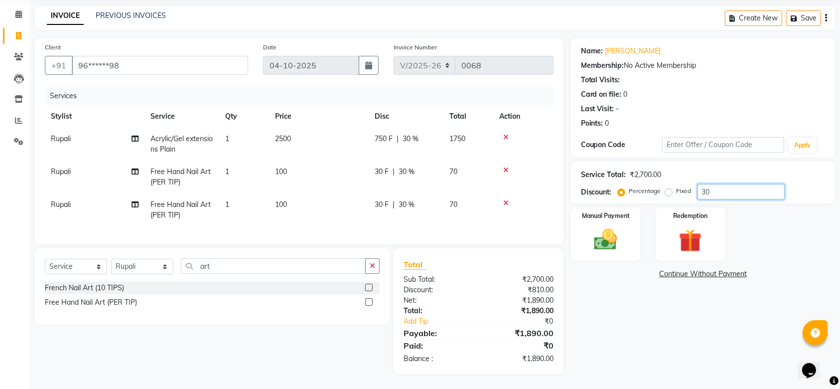
type input "30"
click at [616, 312] on div "Name: [PERSON_NAME] Membership: No Active Membership Total Visits: Card on file…" at bounding box center [707, 206] width 272 height 336
click at [410, 134] on span "30 %" at bounding box center [411, 139] width 16 height 10
select select "89676"
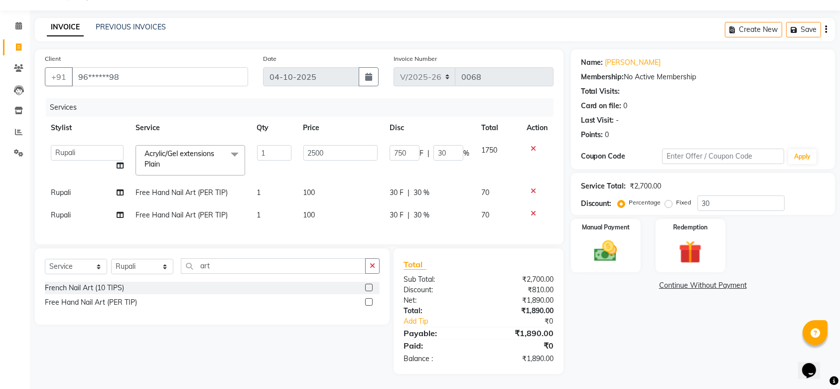
scroll to position [35, 0]
click at [450, 145] on input "30" at bounding box center [448, 152] width 30 height 15
type input "3"
type input "40"
click at [462, 168] on tbody "Mahhi Niks Nails Kharadi [PERSON_NAME] [PERSON_NAME] Maam Savita [PERSON_NAME] …" at bounding box center [299, 182] width 509 height 87
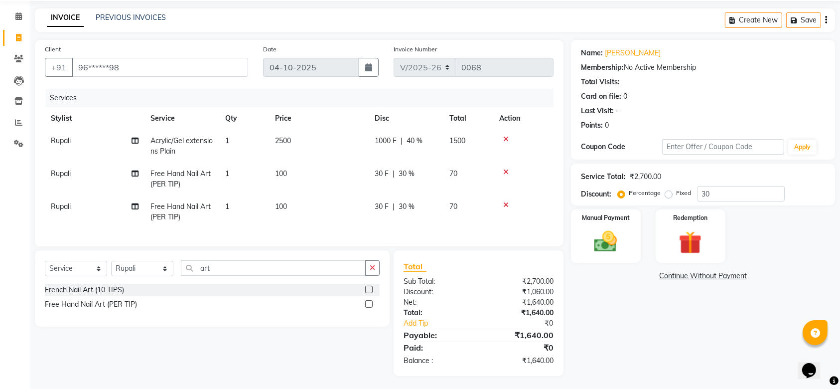
scroll to position [46, 0]
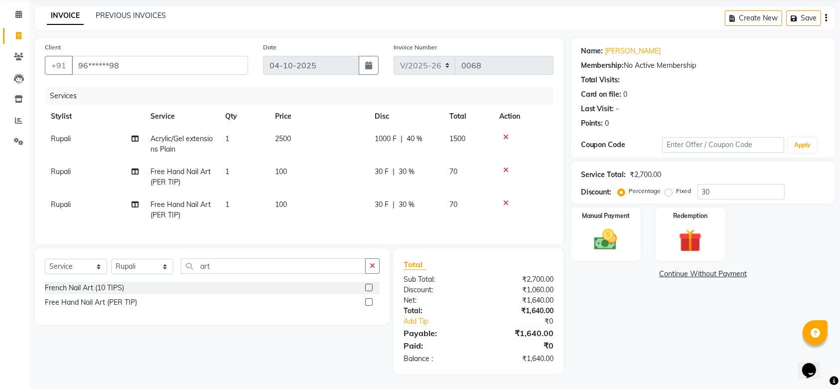
click at [414, 134] on span "40 %" at bounding box center [415, 139] width 16 height 10
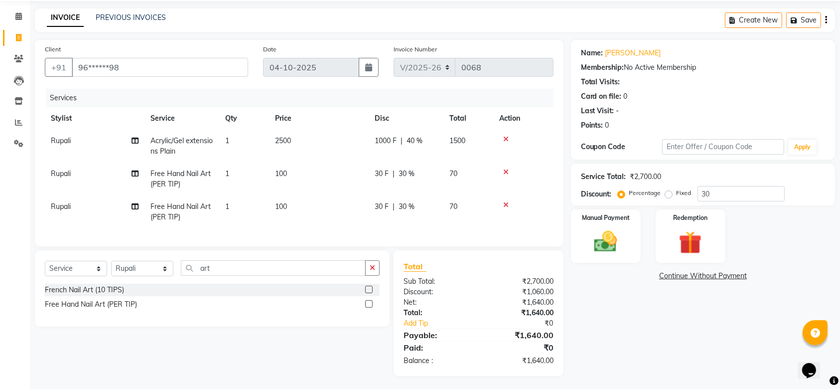
select select "89676"
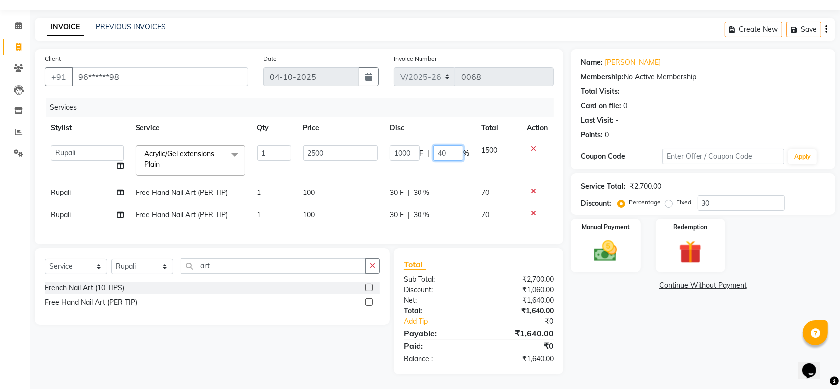
click at [447, 145] on input "40" at bounding box center [448, 152] width 30 height 15
type input "4"
type input "30"
click at [424, 182] on td "30 F | 30 %" at bounding box center [430, 192] width 92 height 22
select select "89676"
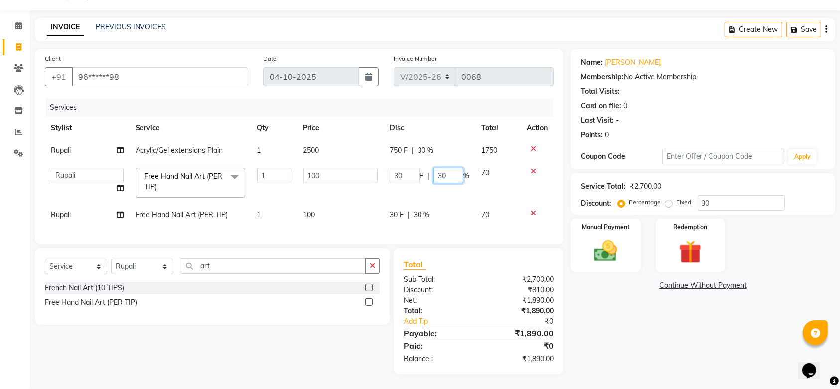
click at [446, 167] on input "30" at bounding box center [448, 174] width 30 height 15
type input "3"
type input "00"
click at [418, 210] on div "30 F | 30 %" at bounding box center [430, 215] width 80 height 10
select select "89676"
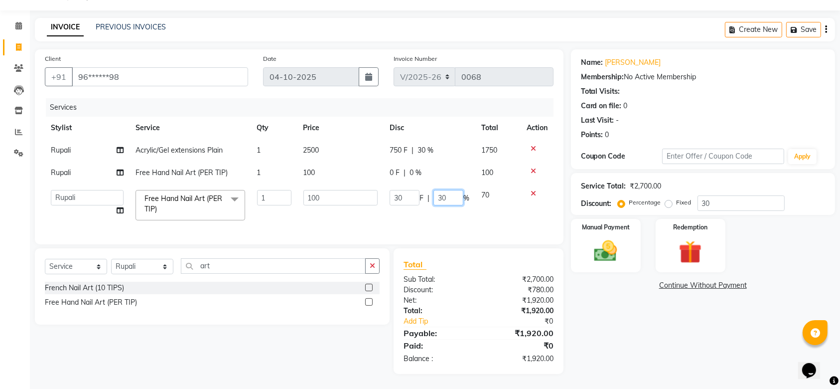
click at [446, 190] on input "30" at bounding box center [448, 197] width 30 height 15
type input "3"
type input "00"
click at [442, 209] on td "30 F | 00 %" at bounding box center [430, 205] width 92 height 42
select select "89676"
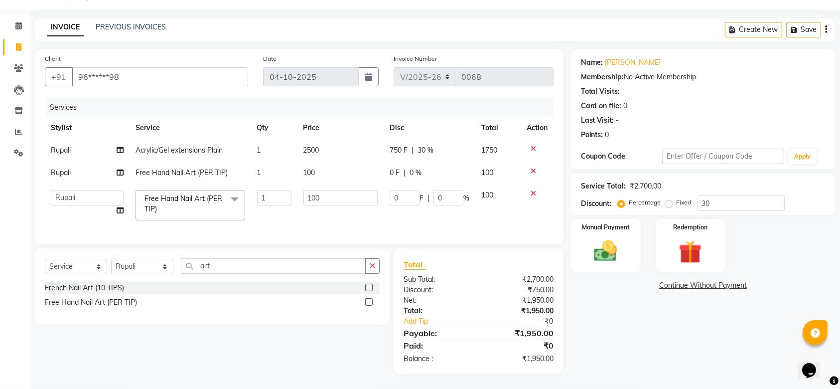
click at [608, 322] on div "Name: [PERSON_NAME] Membership: No Active Membership Total Visits: Card on file…" at bounding box center [707, 211] width 272 height 324
click at [414, 213] on td "0 F | 0 %" at bounding box center [430, 205] width 92 height 42
click at [629, 198] on label "Percentage" at bounding box center [645, 202] width 32 height 9
click at [622, 199] on input "Percentage" at bounding box center [623, 202] width 7 height 7
click at [446, 190] on input "0" at bounding box center [448, 197] width 30 height 15
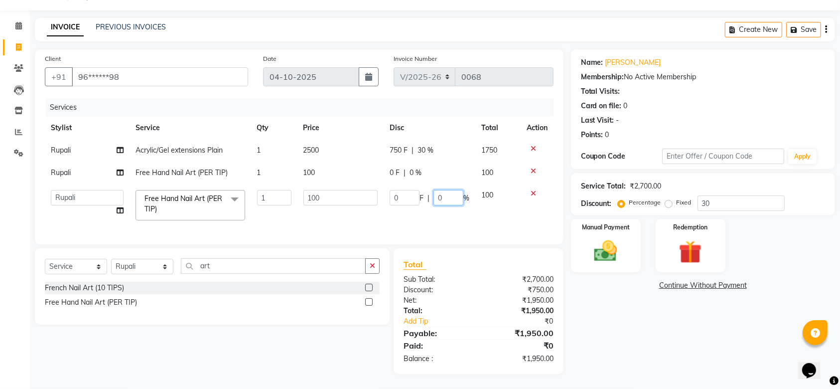
type input "00"
click at [462, 214] on tr "Mahhi Niks Nails Kharadi [PERSON_NAME] [PERSON_NAME] Maam Savita [PERSON_NAME] …" at bounding box center [299, 205] width 509 height 42
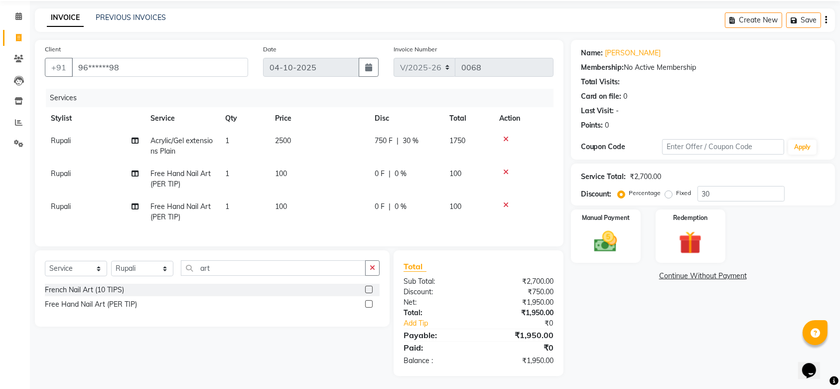
scroll to position [46, 0]
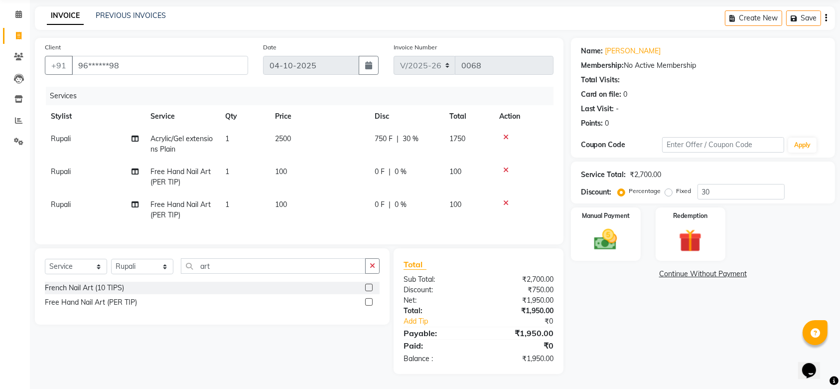
click at [410, 134] on span "30 %" at bounding box center [411, 139] width 16 height 10
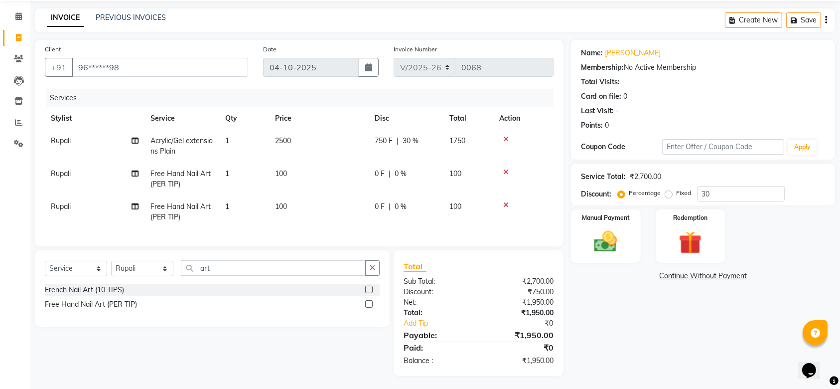
select select "89676"
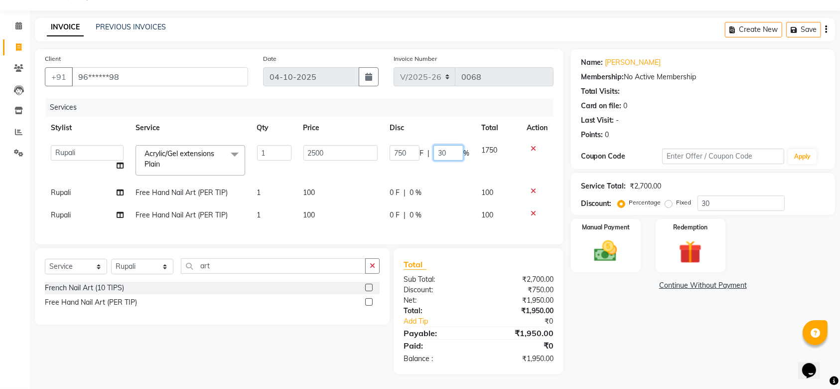
click at [452, 147] on input "30" at bounding box center [448, 152] width 30 height 15
type input "3"
type input "40"
click at [453, 165] on tbody "Mahhi Niks Nails Kharadi [PERSON_NAME] [PERSON_NAME] Maam Savita [PERSON_NAME] …" at bounding box center [299, 182] width 509 height 87
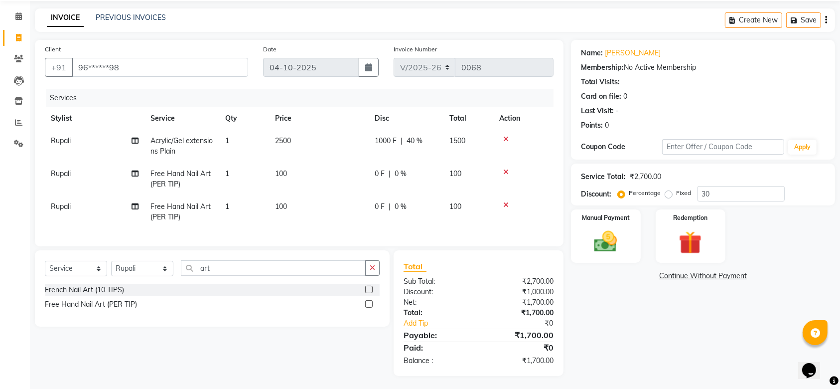
scroll to position [46, 0]
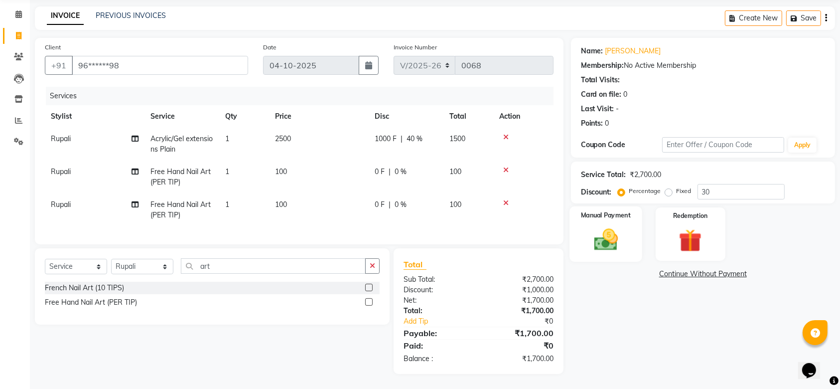
click at [620, 226] on img at bounding box center [605, 239] width 39 height 27
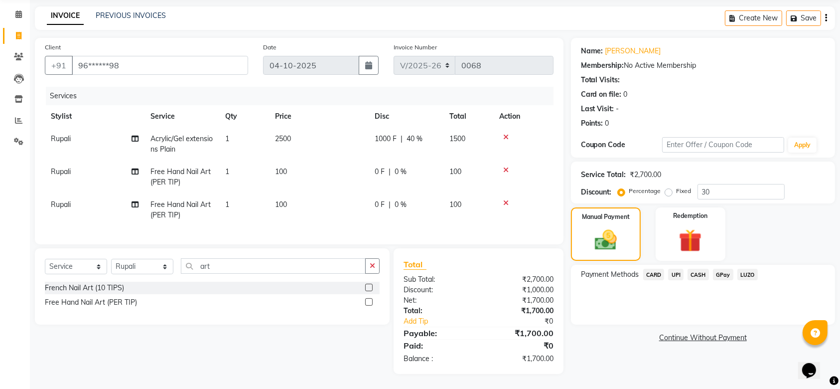
click at [654, 269] on span "CARD" at bounding box center [653, 274] width 21 height 11
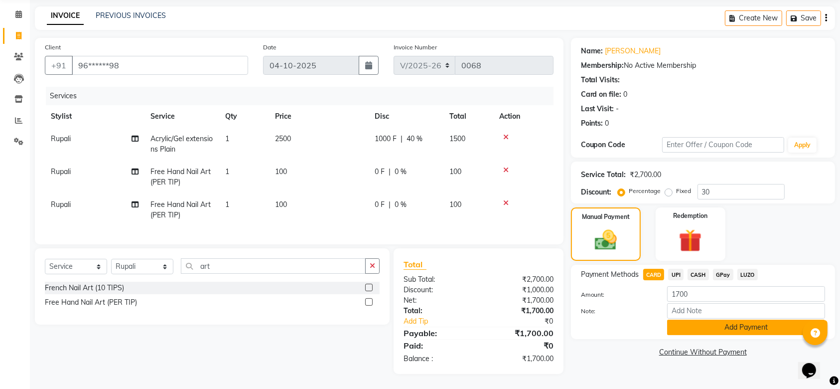
click at [703, 319] on button "Add Payment" at bounding box center [746, 326] width 158 height 15
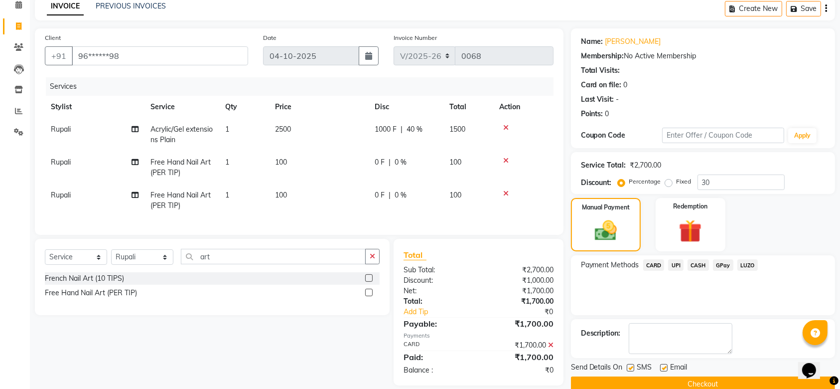
scroll to position [67, 0]
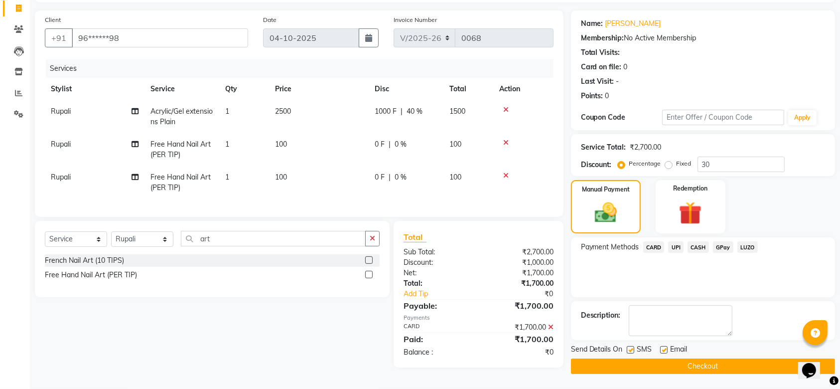
click at [681, 361] on button "Checkout" at bounding box center [703, 365] width 264 height 15
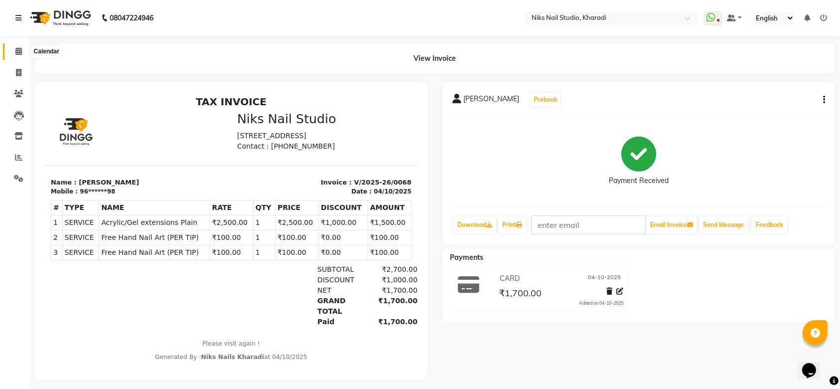
click at [20, 51] on icon at bounding box center [18, 50] width 6 height 7
